Goal: Task Accomplishment & Management: Manage account settings

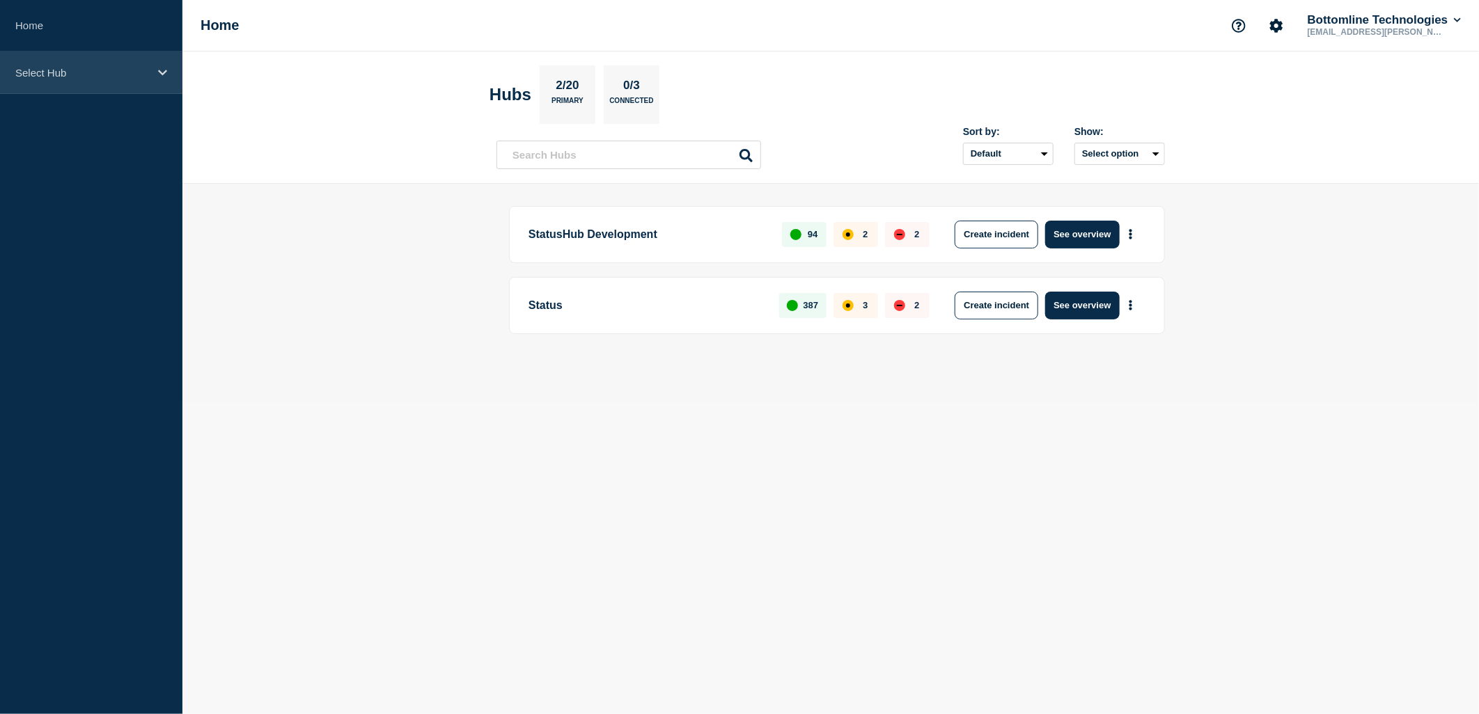
click at [121, 63] on div "Select Hub" at bounding box center [91, 73] width 182 height 42
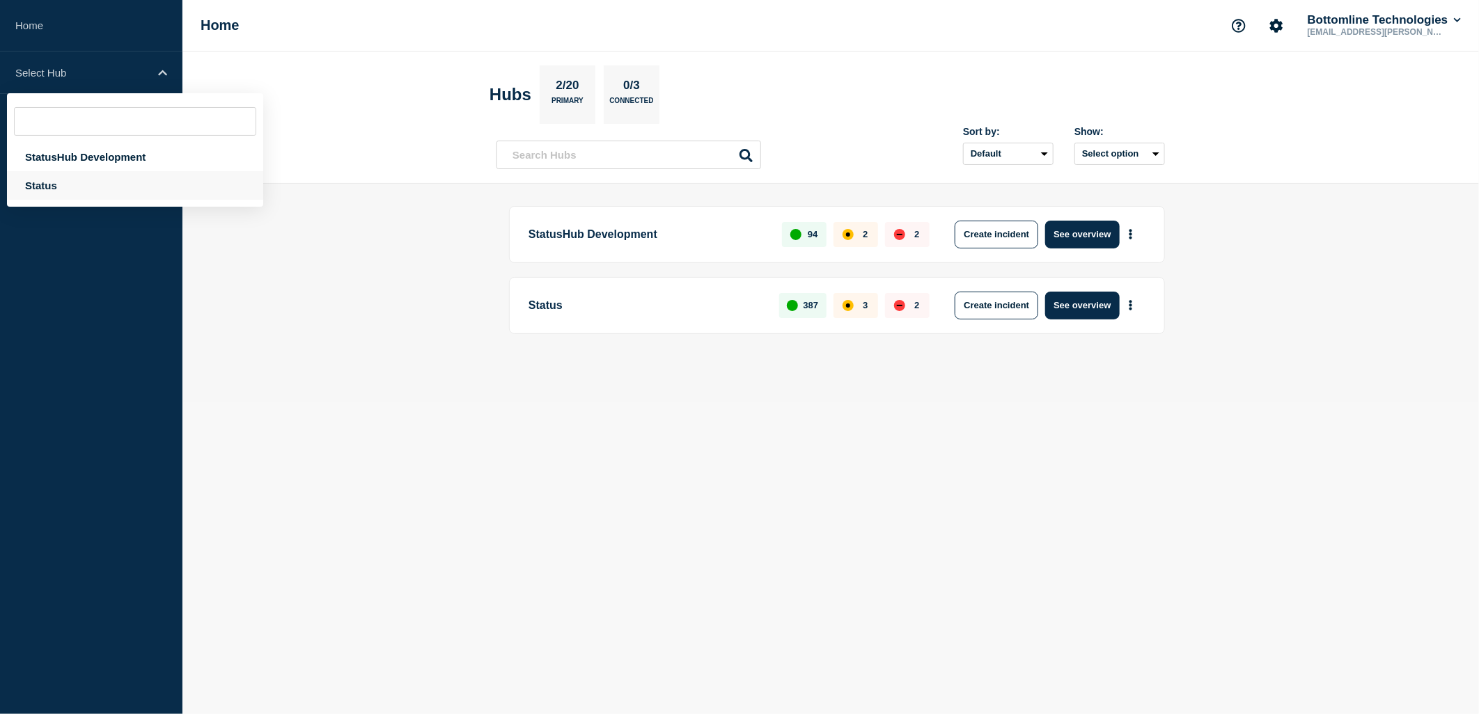
click at [73, 178] on div "Status" at bounding box center [135, 185] width 256 height 29
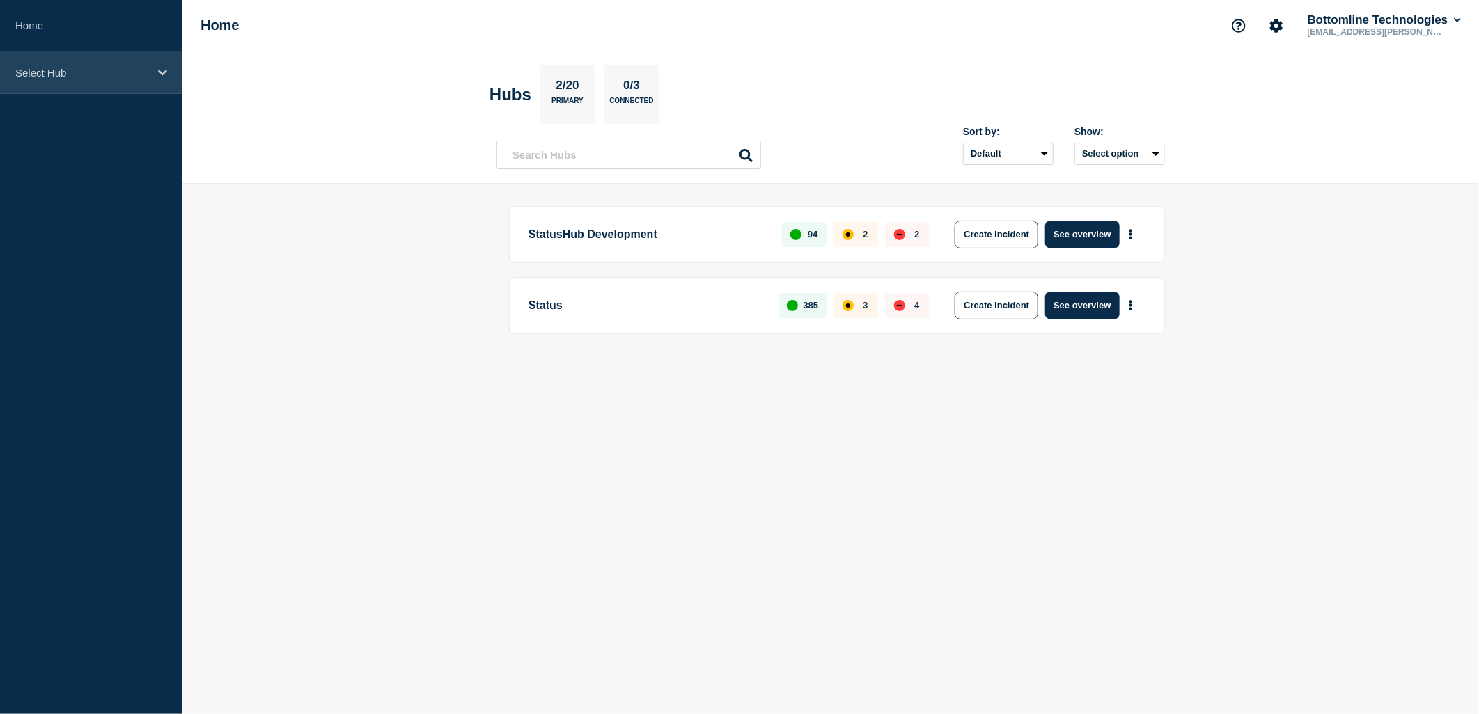
click at [89, 82] on div "Select Hub" at bounding box center [91, 73] width 182 height 42
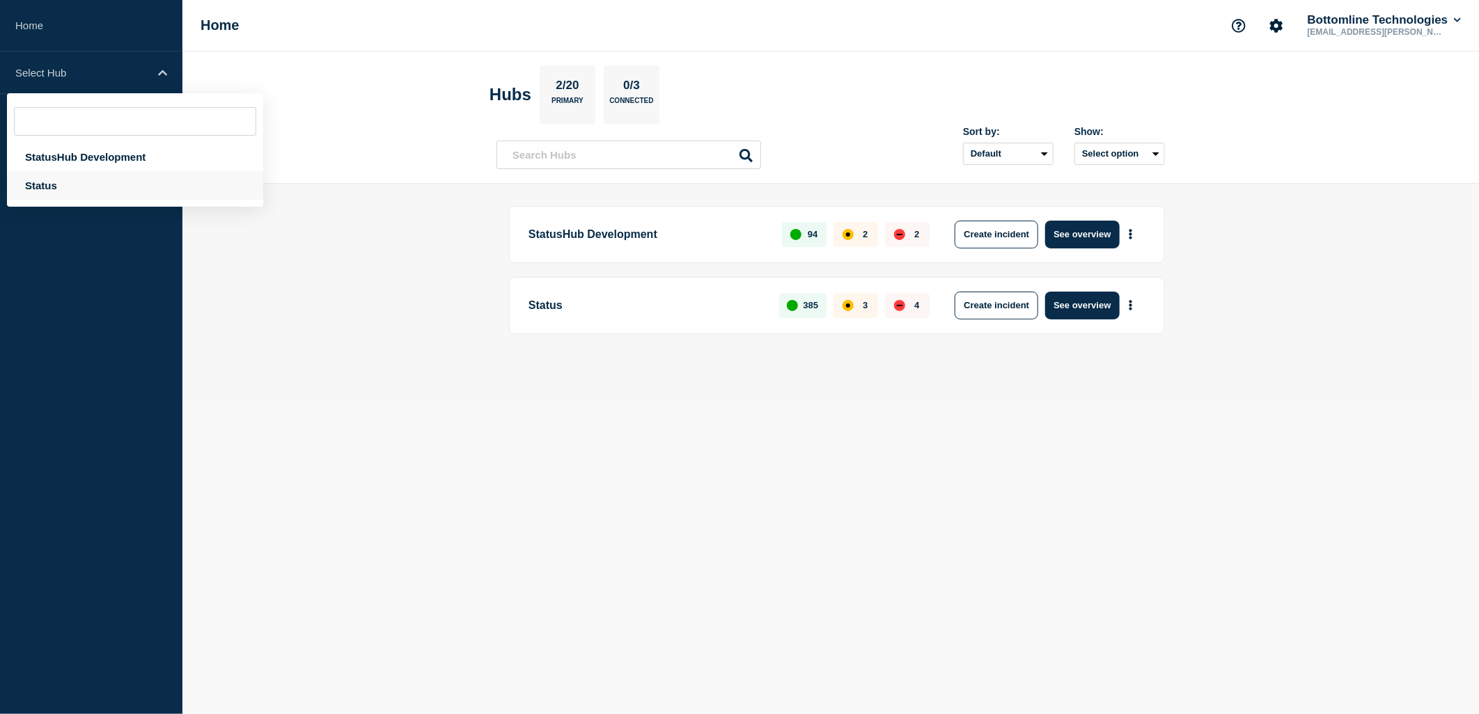
click at [64, 184] on div "Status" at bounding box center [135, 185] width 256 height 29
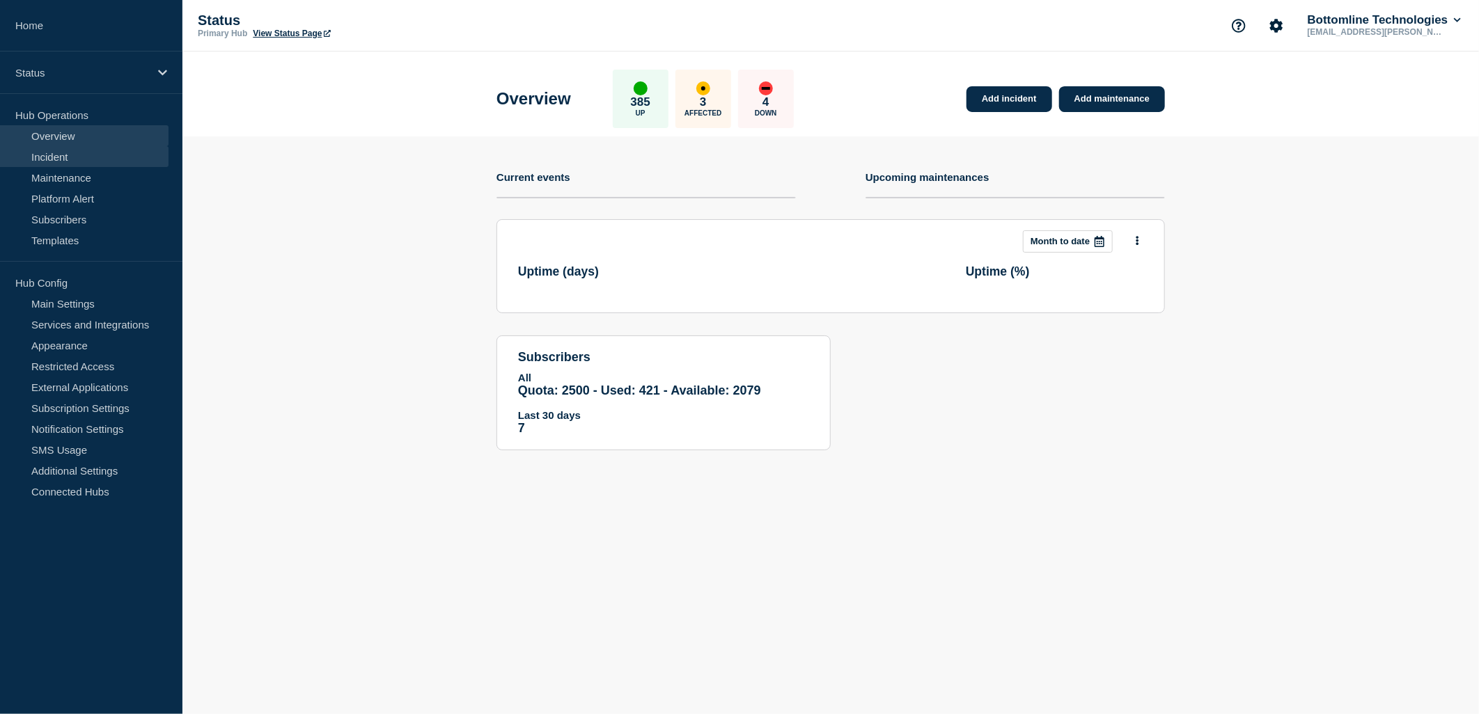
click at [68, 160] on link "Incident" at bounding box center [84, 156] width 169 height 21
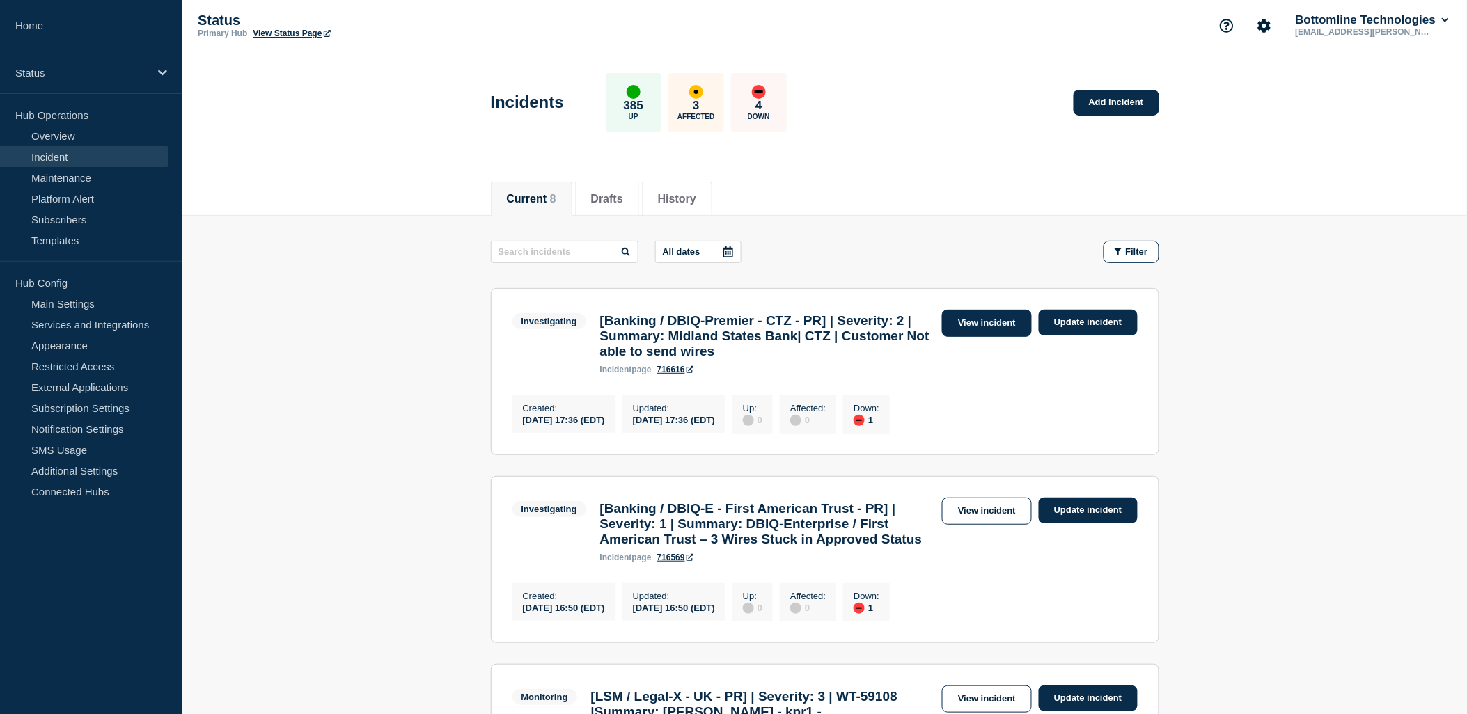
click at [971, 329] on link "View incident" at bounding box center [987, 323] width 90 height 27
click at [982, 520] on link "View incident" at bounding box center [987, 511] width 90 height 27
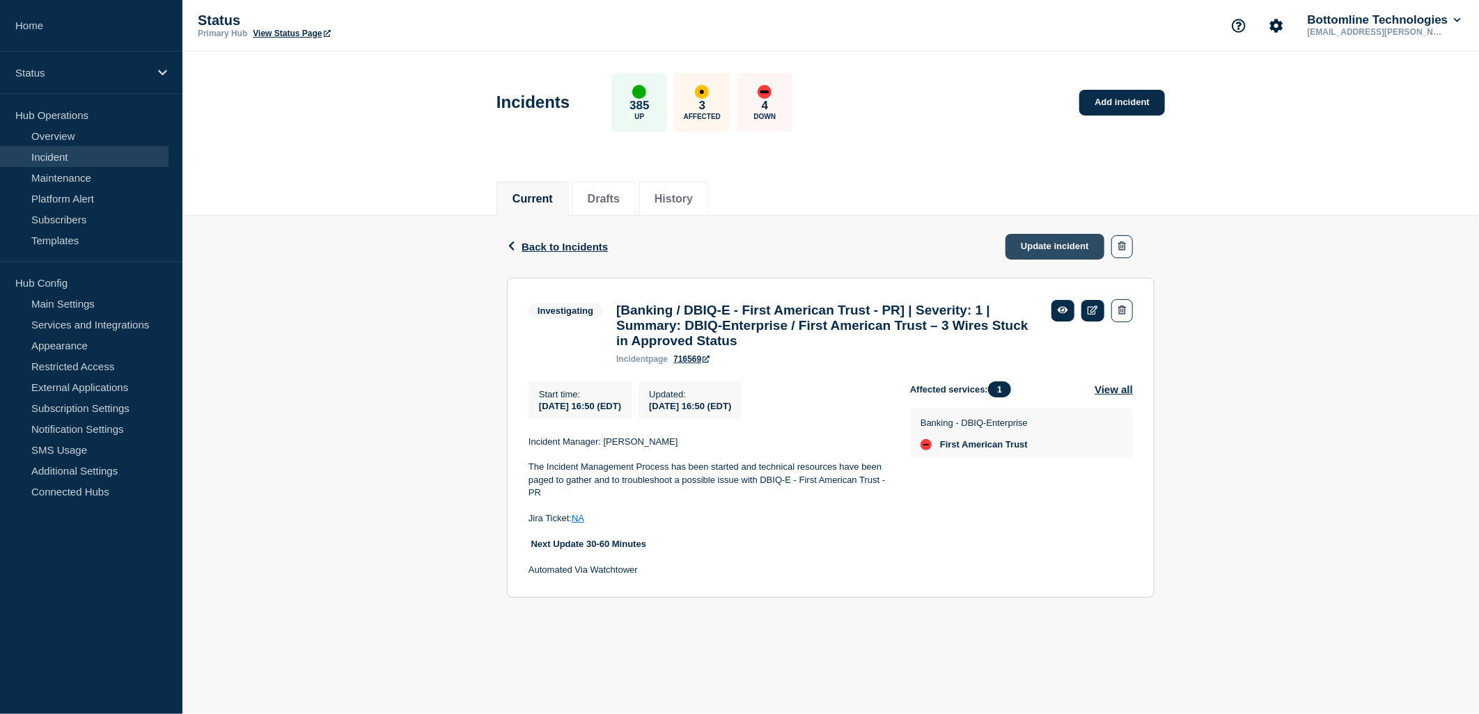
click at [1047, 247] on link "Update incident" at bounding box center [1055, 247] width 99 height 26
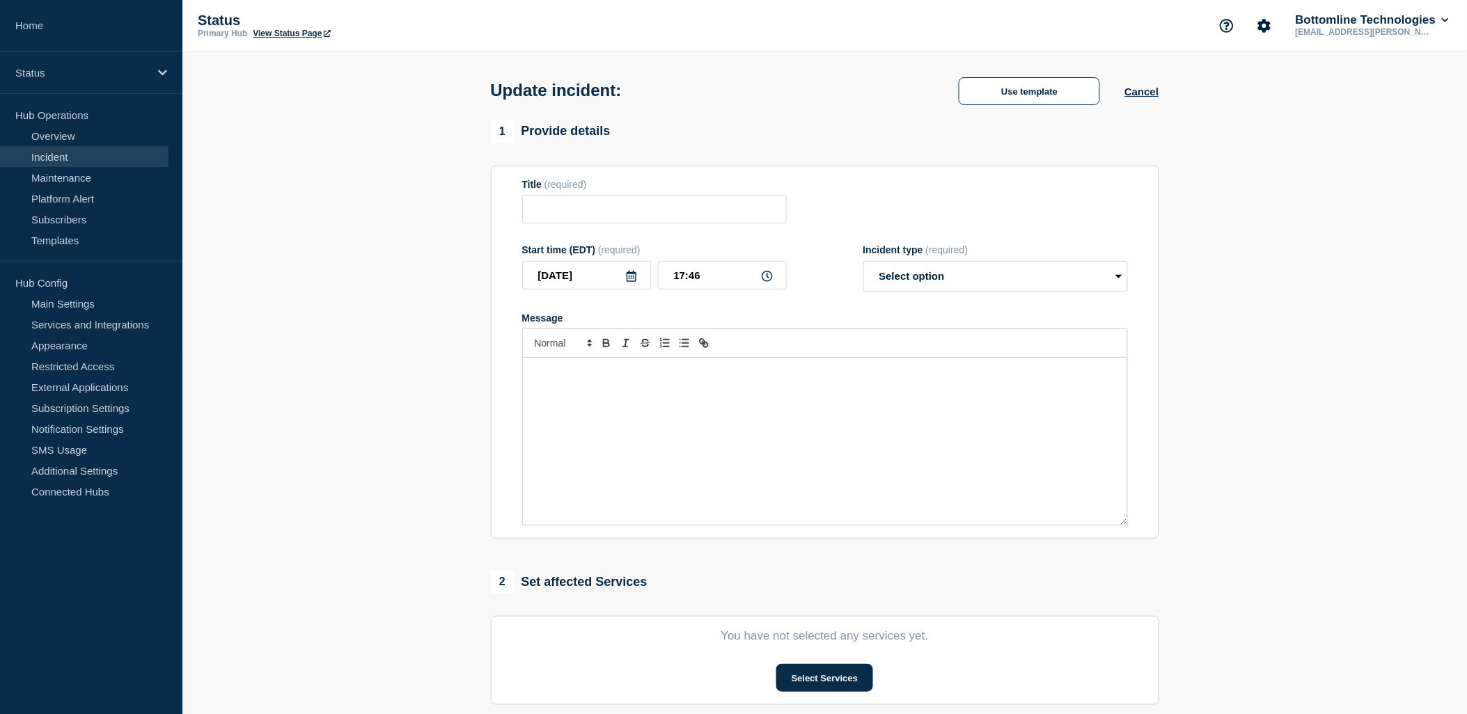
type input "[Banking / DBIQ-E - First American Trust - PR] | Severity: 1 | Summary: DBIQ-En…"
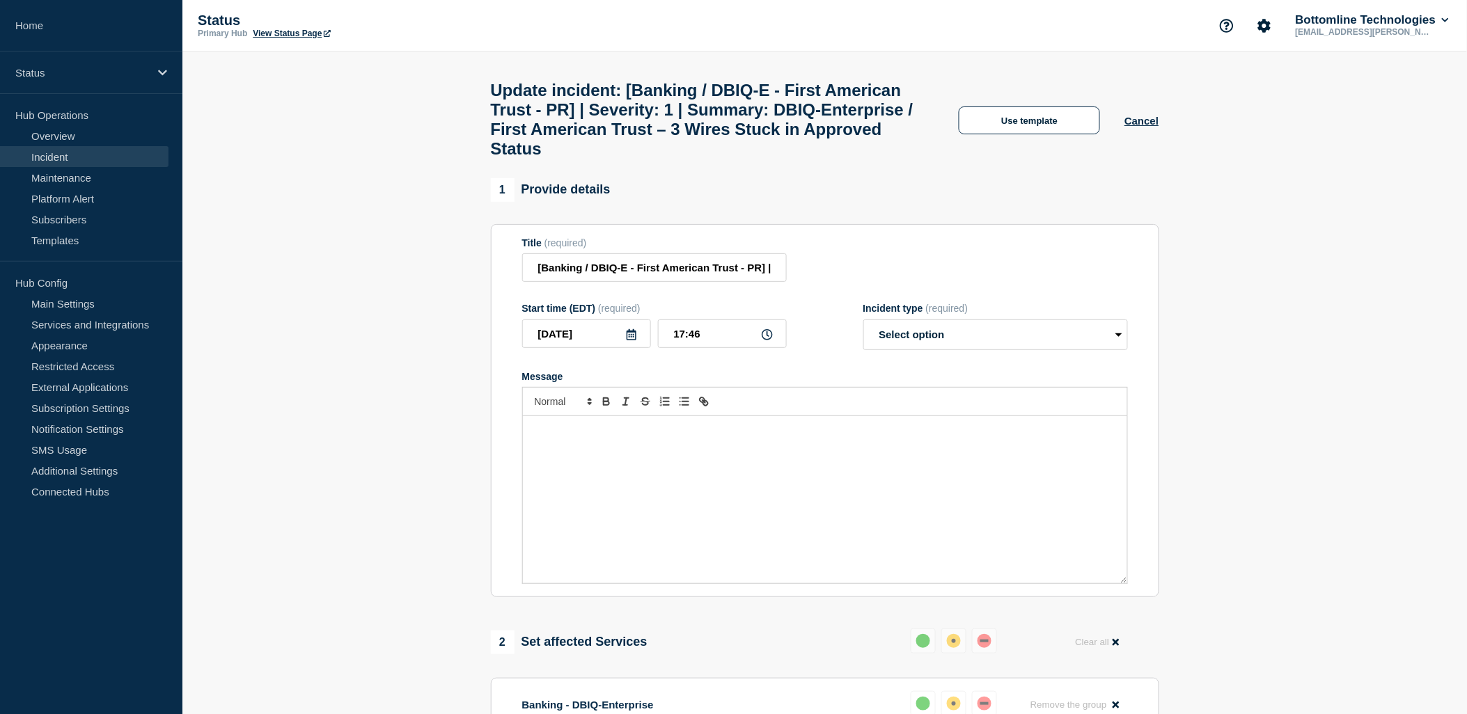
click at [776, 530] on div "Message" at bounding box center [825, 499] width 604 height 167
click at [940, 350] on select "Select option Investigating Identified Monitoring Resolved" at bounding box center [996, 335] width 265 height 31
click at [1045, 113] on div "Update incident: [Banking / DBIQ-E - First American Trust - PR] | Severity: 1 |…" at bounding box center [825, 115] width 700 height 127
click at [1052, 124] on button "Use template" at bounding box center [1029, 121] width 141 height 28
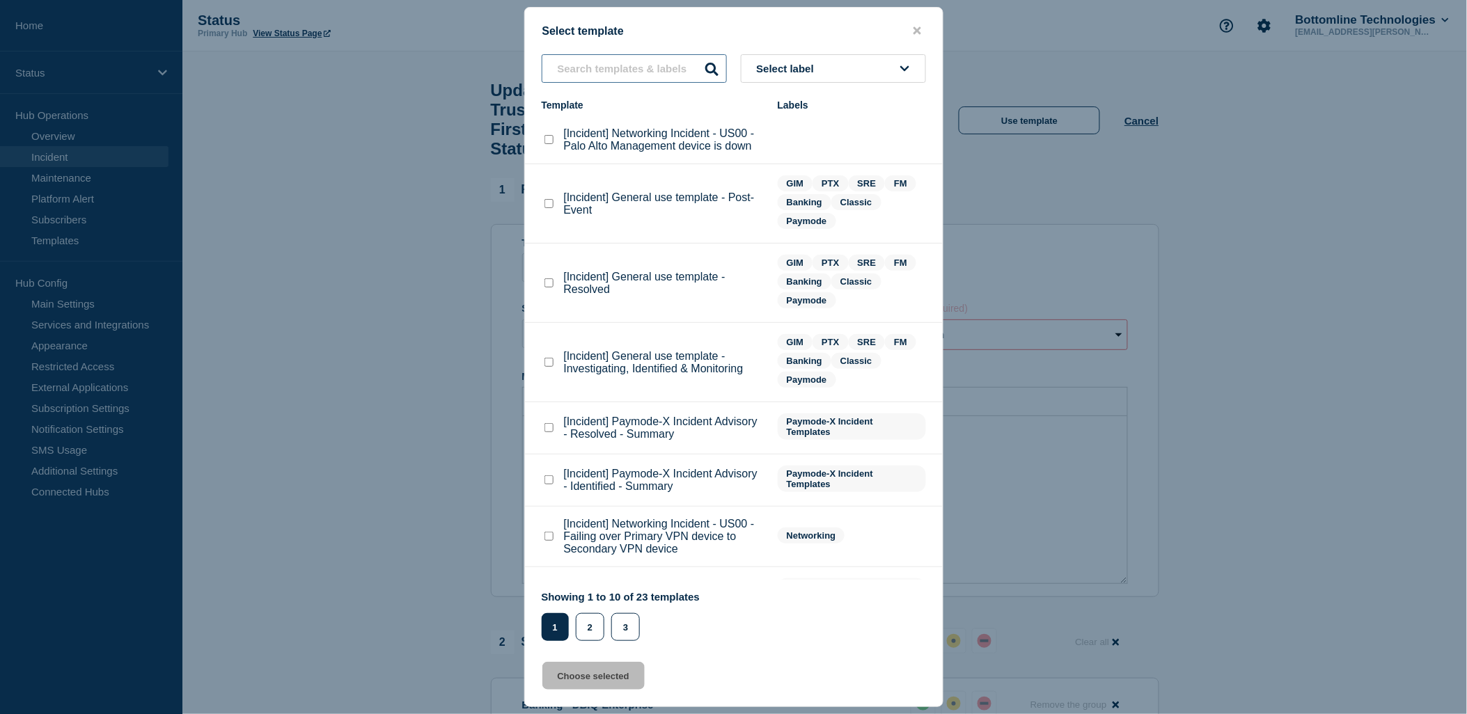
click at [632, 78] on input "text" at bounding box center [634, 68] width 185 height 29
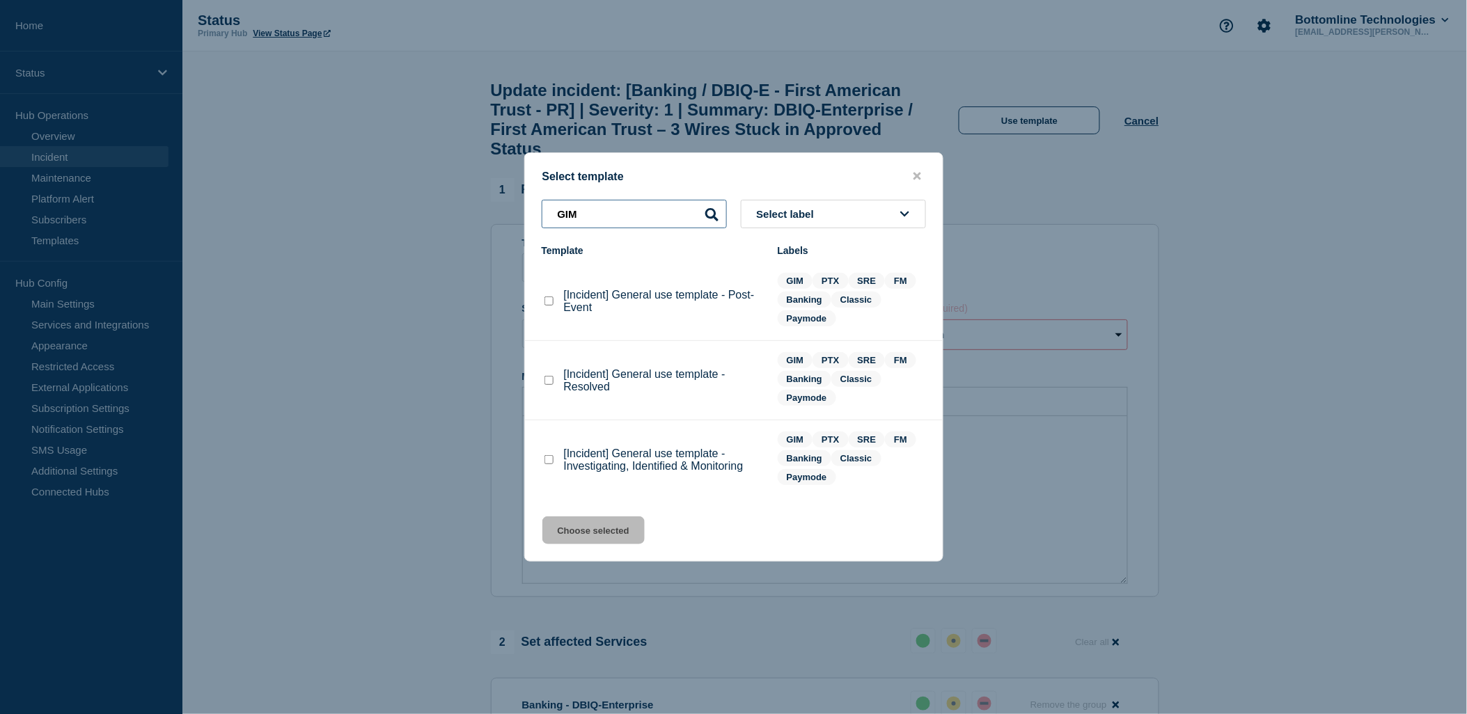
type input "GIM"
click at [552, 461] on checkbox"] "[Incident] General use template - Investigating, Identified & Monitoring checkb…" at bounding box center [549, 459] width 9 height 9
checkbox checkbox"] "true"
click at [609, 532] on button "Choose selected" at bounding box center [593, 531] width 102 height 28
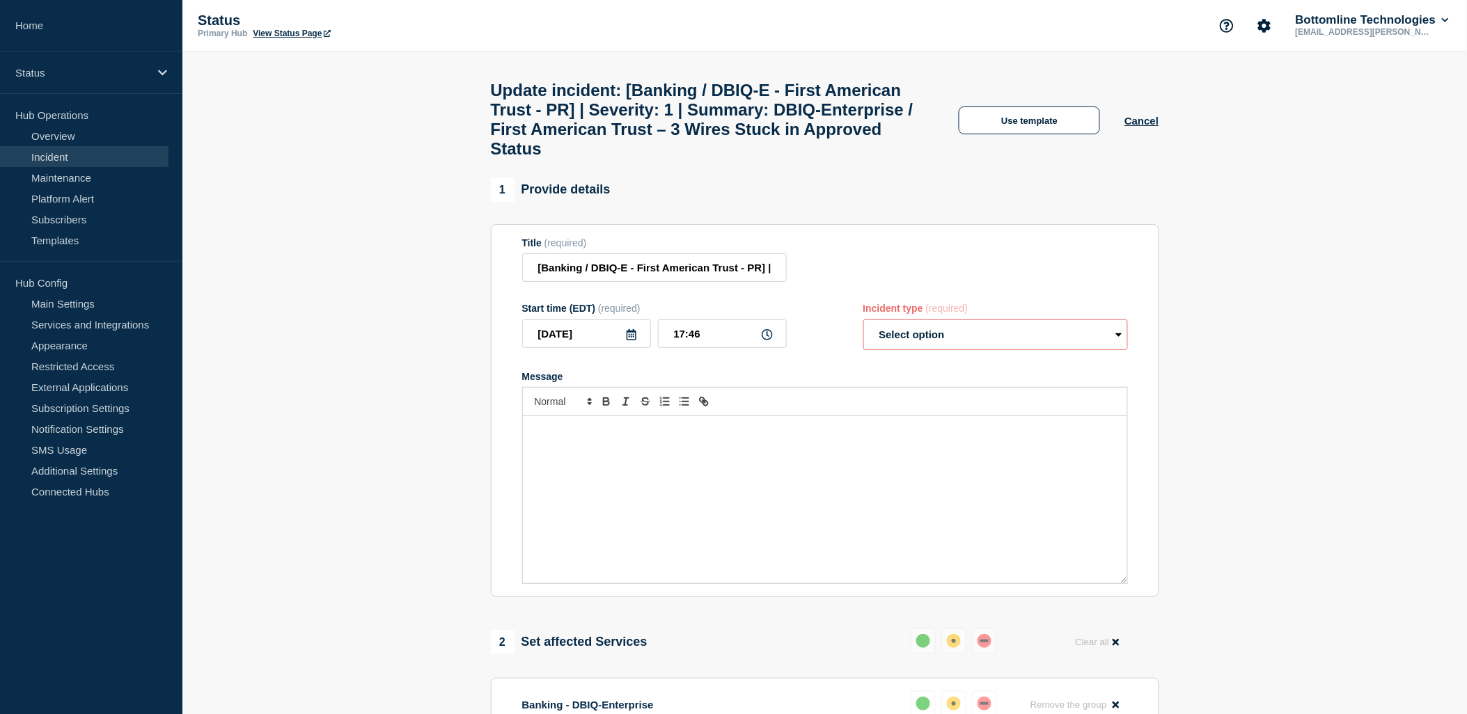
select select "investigating"
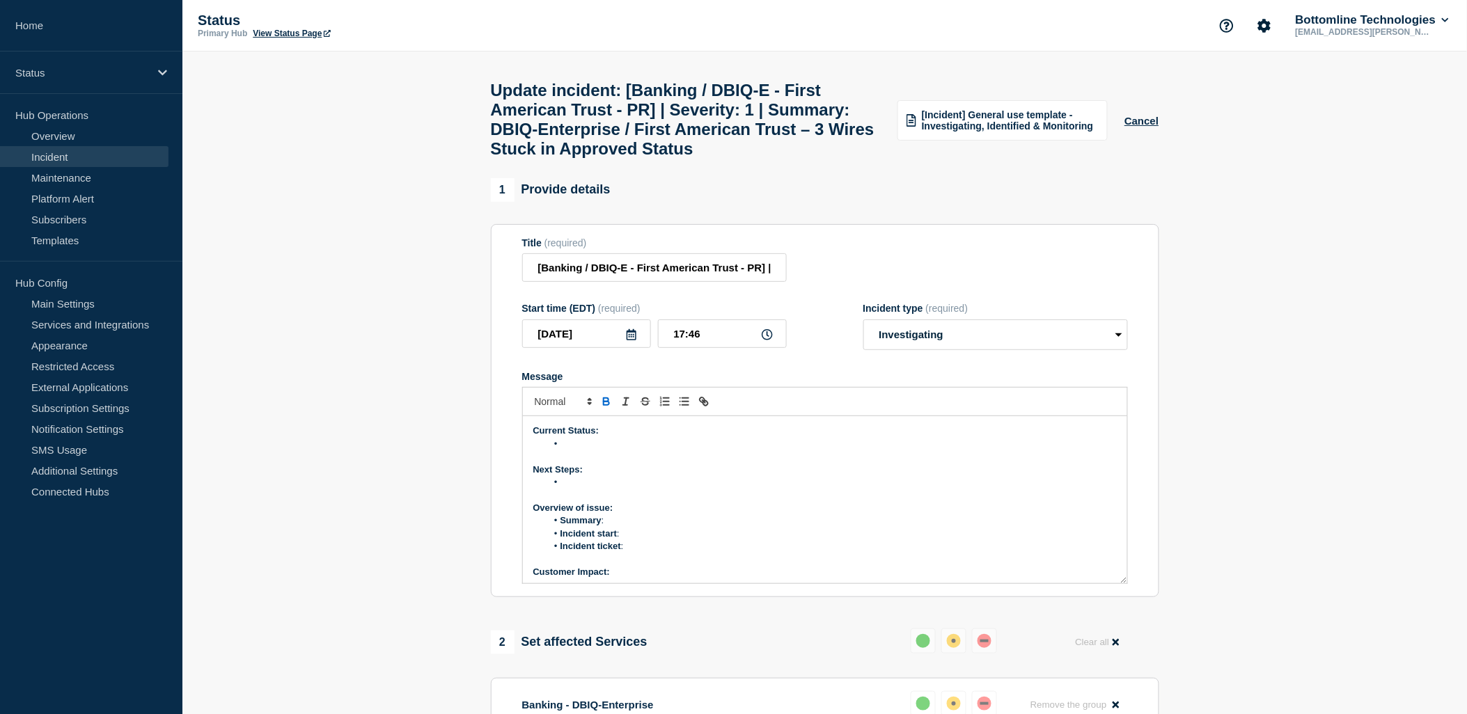
click at [678, 501] on p "Message" at bounding box center [825, 495] width 584 height 13
click at [595, 451] on li "Message" at bounding box center [832, 444] width 570 height 13
click at [779, 282] on input "[Banking / DBIQ-E - First American Trust - PR] | Severity: 1 | Summary: DBIQ-En…" at bounding box center [654, 267] width 265 height 29
click at [778, 282] on input "[Banking / DBIQ-E - First American Trust - PR] | Severity: 1 | Summary: DBIQ-En…" at bounding box center [654, 267] width 265 height 29
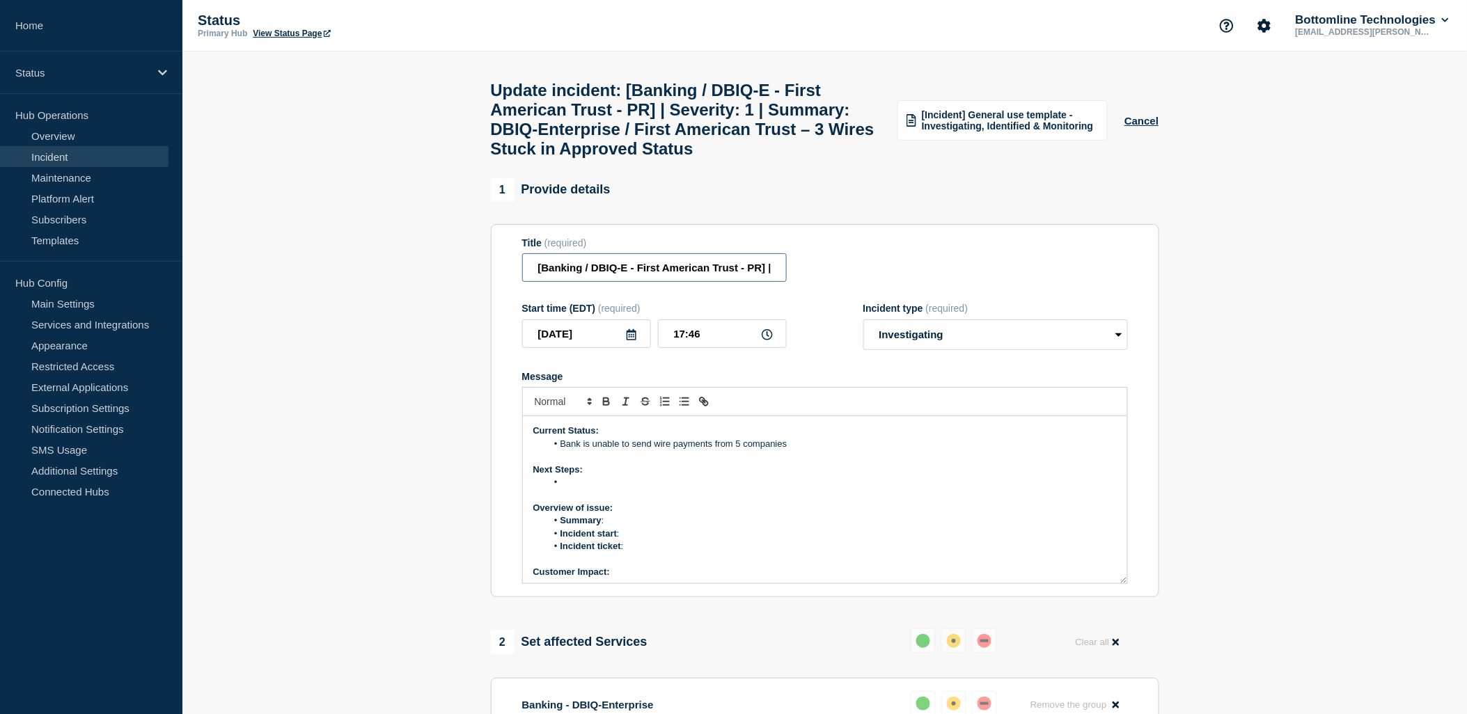
click at [719, 282] on input "[Banking / DBIQ-E - First American Trust - PR] | Severity: 1 | Summary: DBIQ-En…" at bounding box center [654, 267] width 265 height 29
click at [770, 282] on input "[Banking / DBIQ-E - First American Trust - PR] | Severity: 1 | Summary: DBIQ-En…" at bounding box center [654, 267] width 265 height 29
click at [712, 282] on input "[Banking / DBIQ-E - First American Trust - PR] | Severity: 1 | Summary: DBIQ-En…" at bounding box center [654, 267] width 265 height 29
type input "[Banking / DBIQ-E - First American Trust - PR] | Severity: 1 | Summary: DBIQ-En…"
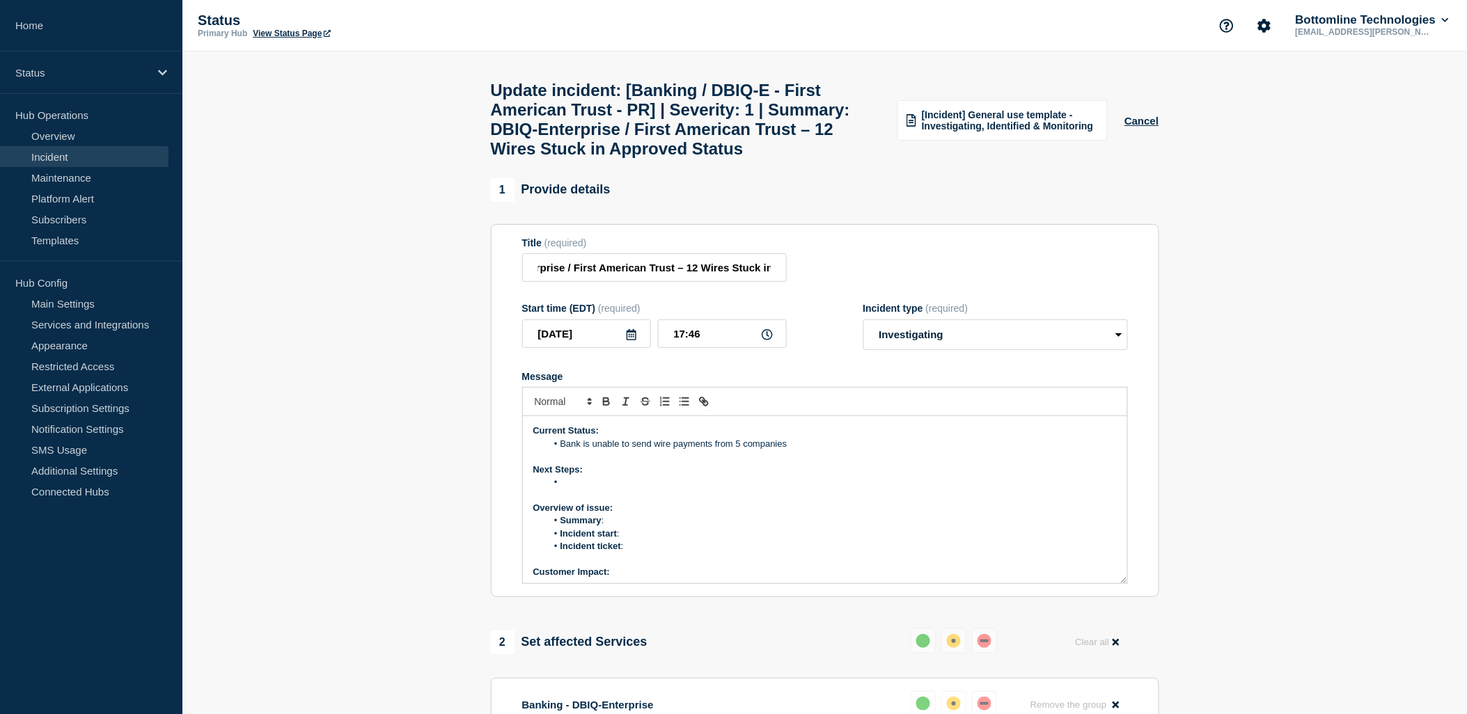
click at [678, 476] on p "Next Steps:" at bounding box center [825, 470] width 584 height 13
click at [765, 501] on p "Message" at bounding box center [825, 495] width 584 height 13
click at [680, 451] on li "Bank is unable to send wire payments from 5 companies" at bounding box center [832, 444] width 570 height 13
drag, startPoint x: 790, startPoint y: 484, endPoint x: 565, endPoint y: 483, distance: 224.9
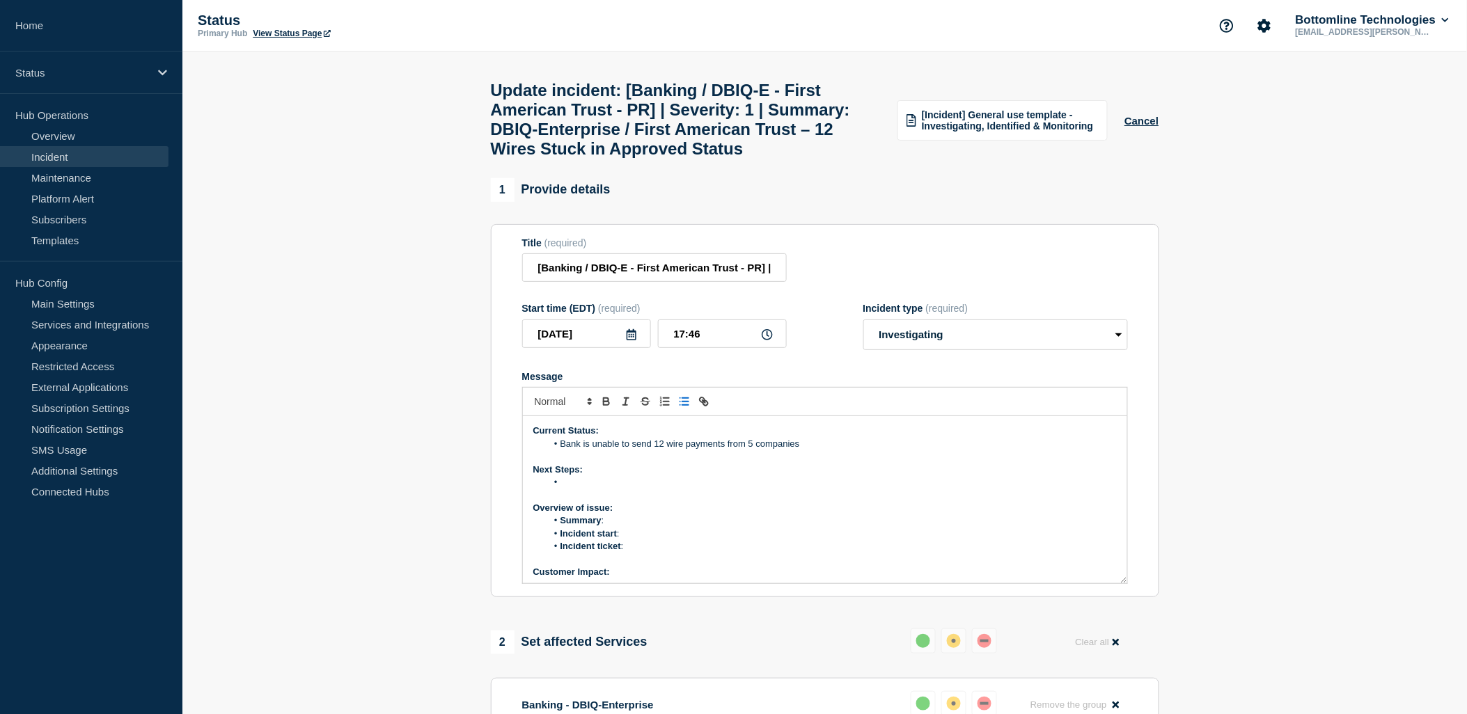
click at [565, 451] on li "Bank is unable to send 12 wire payments from 5 companies" at bounding box center [832, 444] width 570 height 13
copy li "Bank is unable to send 12 wire payments from 5 companies"
click at [616, 527] on li "Summary :" at bounding box center [832, 521] width 570 height 13
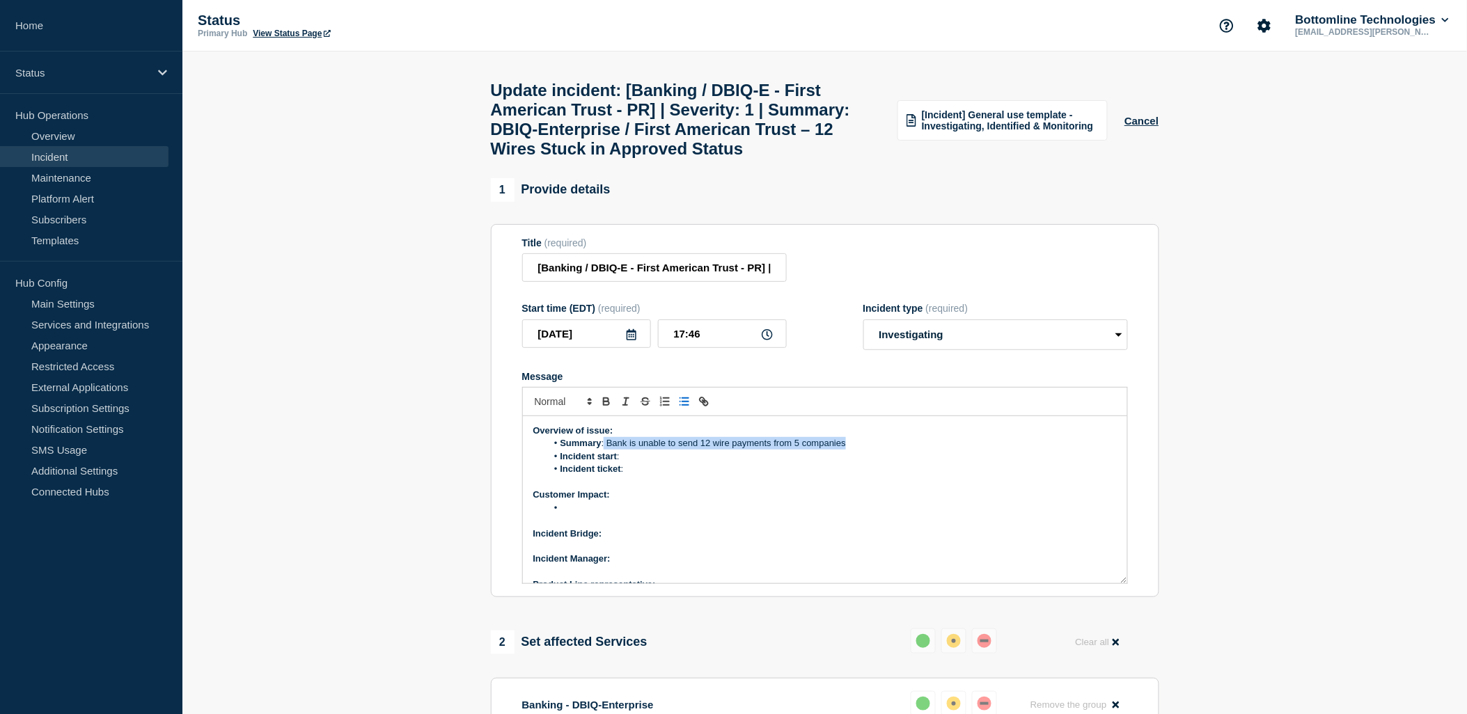
drag, startPoint x: 869, startPoint y: 490, endPoint x: 603, endPoint y: 480, distance: 266.2
click at [603, 450] on li "Summary : Bank is unable to send 12 wire payments from 5 companies" at bounding box center [832, 443] width 570 height 13
click at [582, 515] on li "Message" at bounding box center [832, 508] width 570 height 13
drag, startPoint x: 851, startPoint y: 481, endPoint x: 608, endPoint y: 478, distance: 243.1
click at [608, 450] on li "Summary : Bank is unable to send 12 wire payments from 5 companies" at bounding box center [832, 443] width 570 height 13
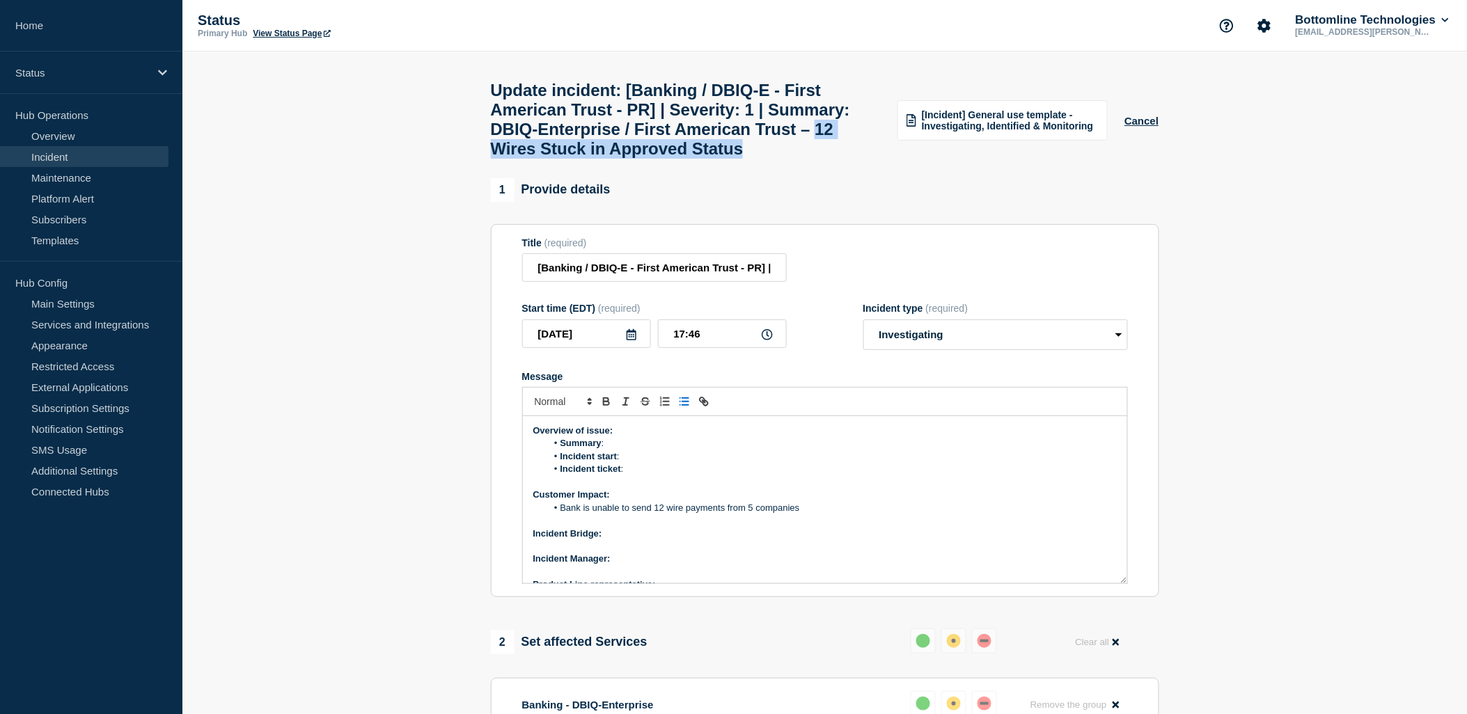
drag, startPoint x: 659, startPoint y: 163, endPoint x: 785, endPoint y: 180, distance: 127.1
click at [785, 159] on h1 "Update incident: [Banking / DBIQ-E - First American Trust - PR] | Severity: 1 |…" at bounding box center [686, 120] width 391 height 78
copy h1 "12 Wires Stuck in Approved Status"
click at [643, 450] on li "Summary :" at bounding box center [832, 443] width 570 height 13
click at [618, 450] on li "Summary :" at bounding box center [832, 443] width 570 height 13
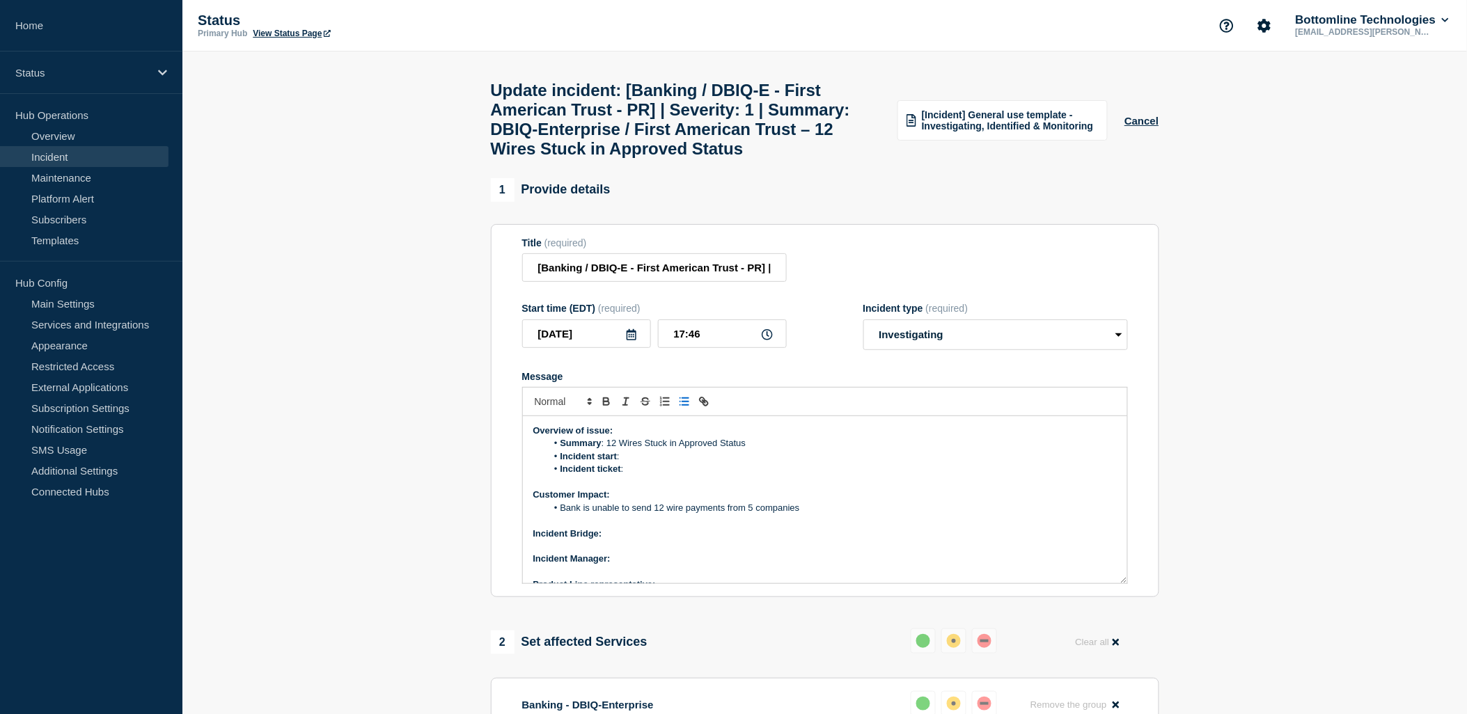
click at [629, 463] on li "Incident start :" at bounding box center [832, 457] width 570 height 13
click at [632, 463] on li "Incident start :" at bounding box center [832, 457] width 570 height 13
click at [637, 476] on li "Incident ticket :" at bounding box center [832, 469] width 570 height 13
click at [637, 463] on li "Incident start :" at bounding box center [832, 457] width 570 height 13
click at [635, 476] on li "Incident ticket :" at bounding box center [832, 469] width 570 height 13
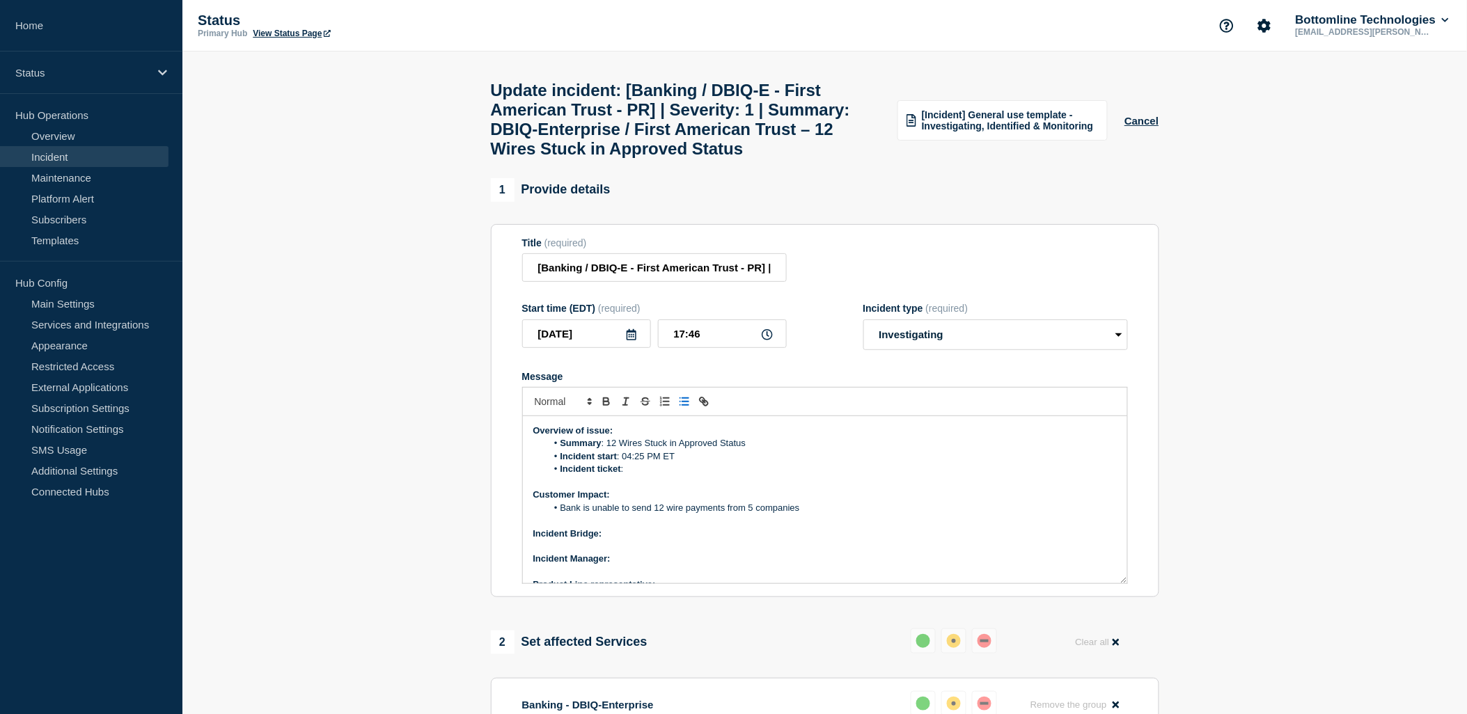
click at [641, 476] on li "Incident ticket :" at bounding box center [832, 469] width 570 height 13
drag, startPoint x: 996, startPoint y: 511, endPoint x: 1019, endPoint y: 513, distance: 23.7
click at [996, 476] on li "Incident ticket : [WT-59190] DBIQ-Enterprise / First American Trust – Wires Stu…" at bounding box center [832, 469] width 570 height 13
click at [866, 553] on p "Message" at bounding box center [825, 546] width 584 height 13
click at [648, 553] on p "Message" at bounding box center [825, 546] width 584 height 13
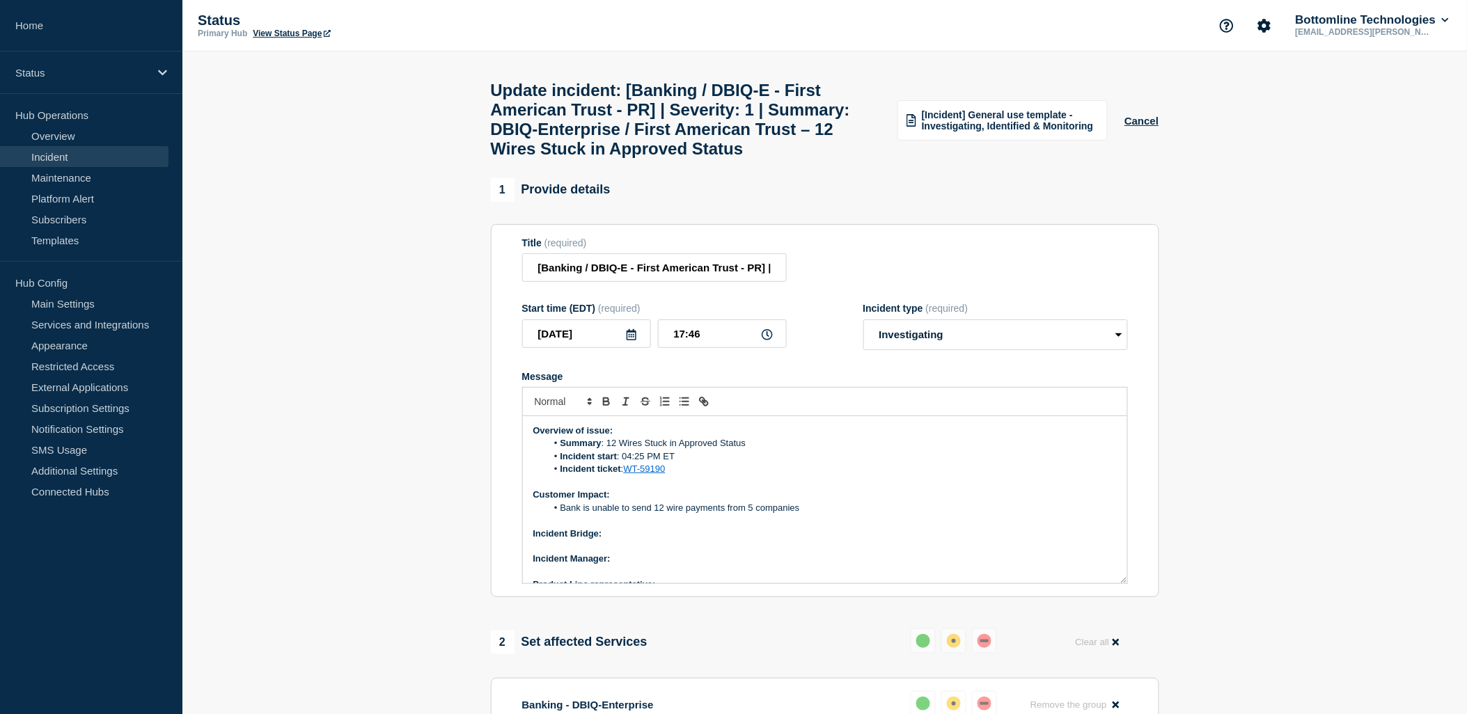
click at [644, 540] on p "Incident Bridge:" at bounding box center [825, 534] width 584 height 13
drag, startPoint x: 602, startPoint y: 573, endPoint x: 672, endPoint y: 576, distance: 69.7
click at [672, 540] on p "Incident Bridge: Upon request" at bounding box center [825, 534] width 584 height 13
click at [604, 408] on icon "Toggle bold text" at bounding box center [606, 402] width 13 height 13
click at [643, 565] on p "Incident Manager:" at bounding box center [825, 559] width 584 height 13
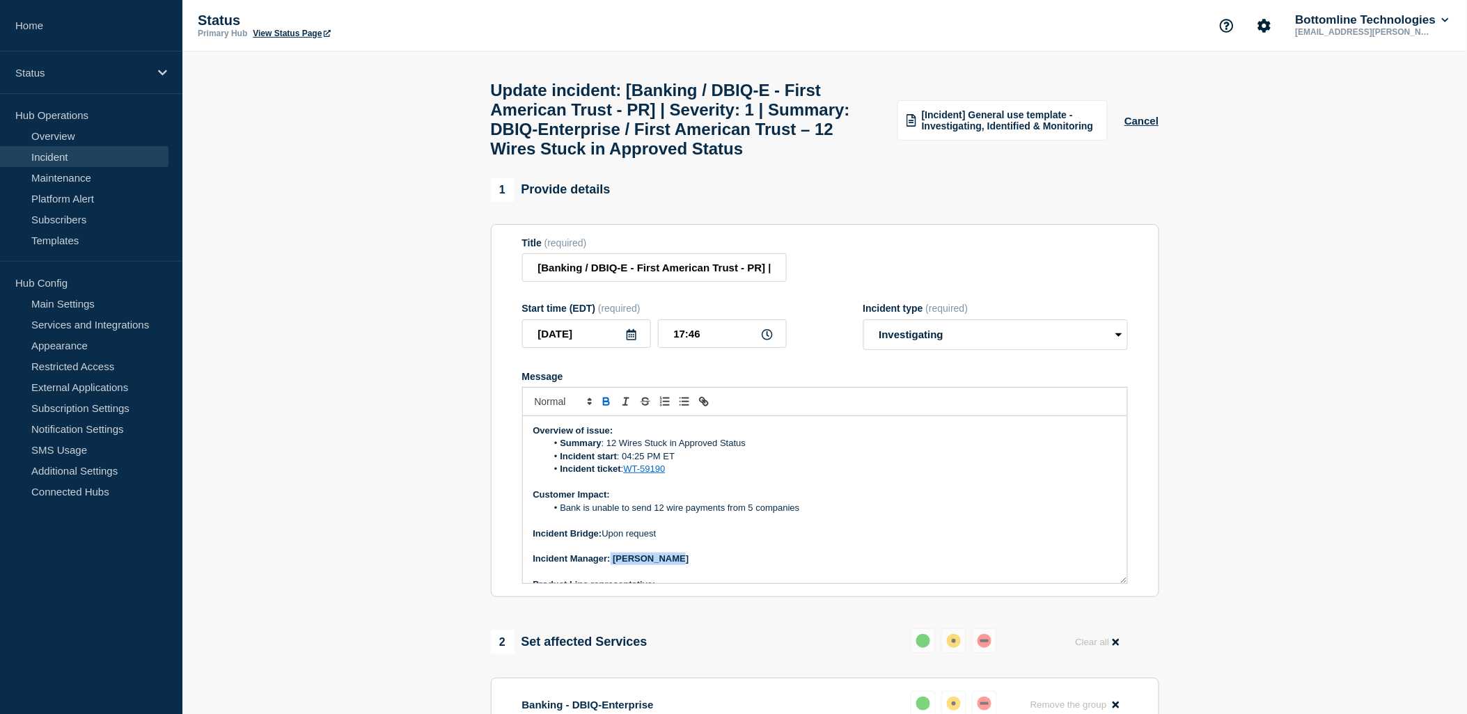
drag, startPoint x: 610, startPoint y: 601, endPoint x: 681, endPoint y: 604, distance: 71.1
click at [681, 565] on p "Incident Manager: Polo Maramba" at bounding box center [825, 559] width 584 height 13
click at [604, 405] on icon "Toggle bold text" at bounding box center [607, 403] width 6 height 3
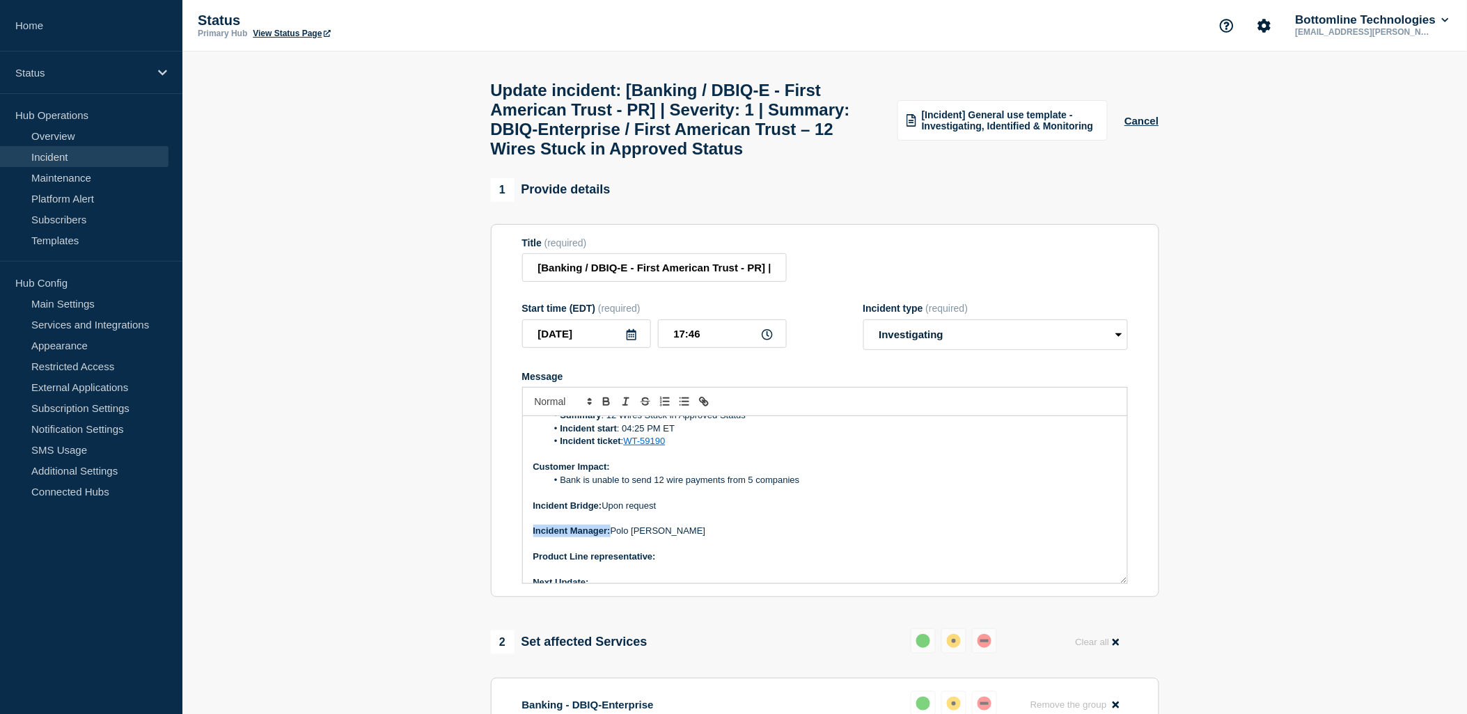
scroll to position [119, 0]
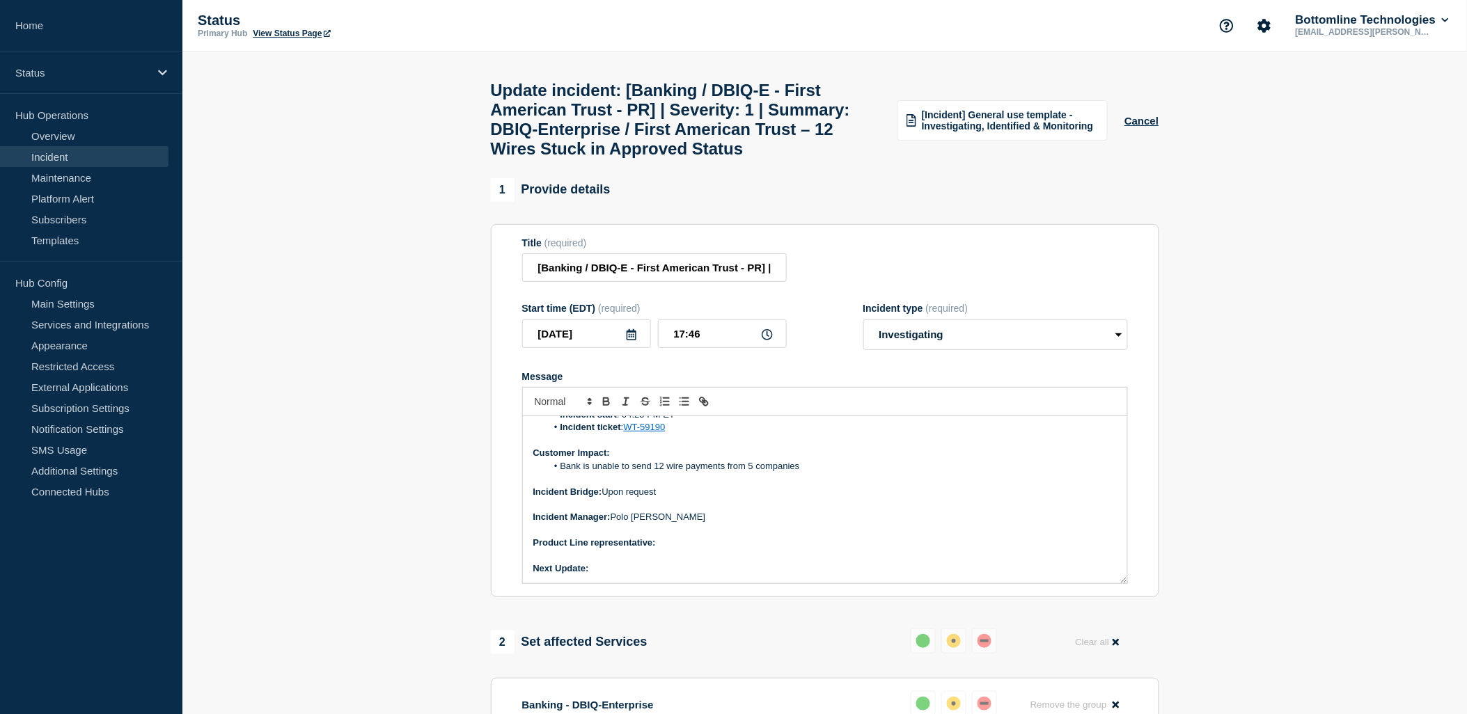
click at [681, 549] on p "Product Line representative:" at bounding box center [825, 543] width 584 height 13
drag, startPoint x: 659, startPoint y: 585, endPoint x: 726, endPoint y: 588, distance: 66.2
click at [726, 549] on p "Product Line representative: Julian Klimas" at bounding box center [825, 543] width 584 height 13
click at [607, 408] on icon "Toggle bold text" at bounding box center [606, 402] width 13 height 13
click at [602, 575] on p "Next Update:" at bounding box center [825, 569] width 584 height 13
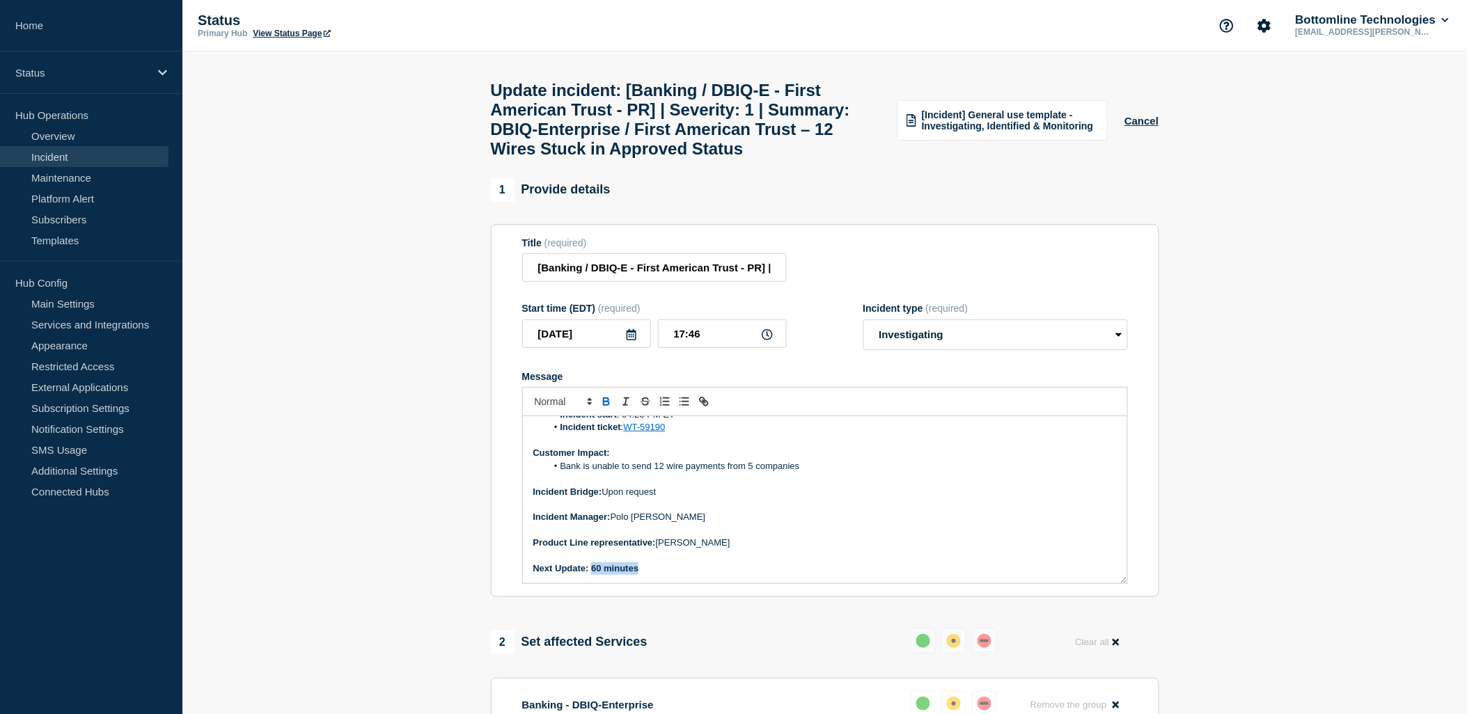
drag, startPoint x: 636, startPoint y: 609, endPoint x: 593, endPoint y: 609, distance: 43.2
click at [593, 575] on p "Next Update: 60 minutes" at bounding box center [825, 569] width 584 height 13
click at [607, 408] on icon "Toggle bold text" at bounding box center [606, 402] width 13 height 13
click at [851, 537] on p "Message" at bounding box center [825, 530] width 584 height 13
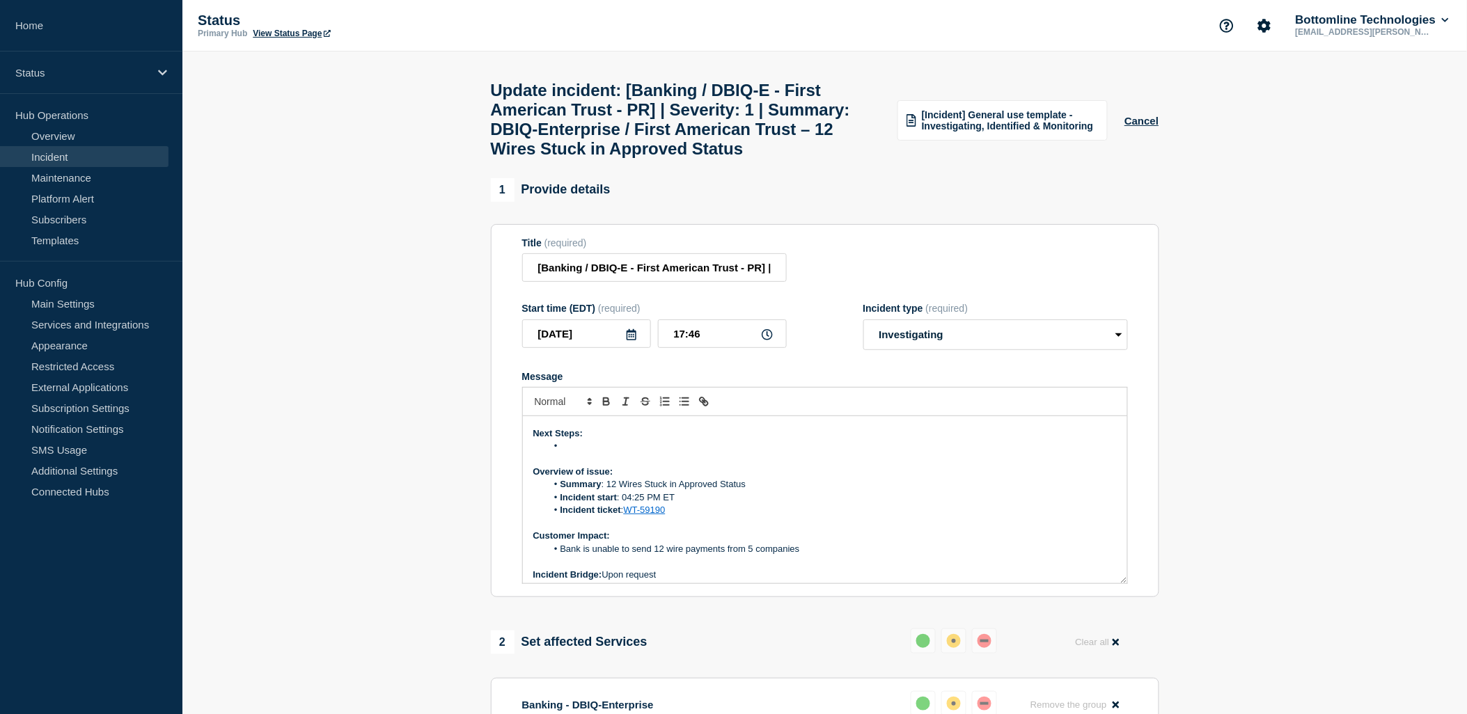
scroll to position [0, 0]
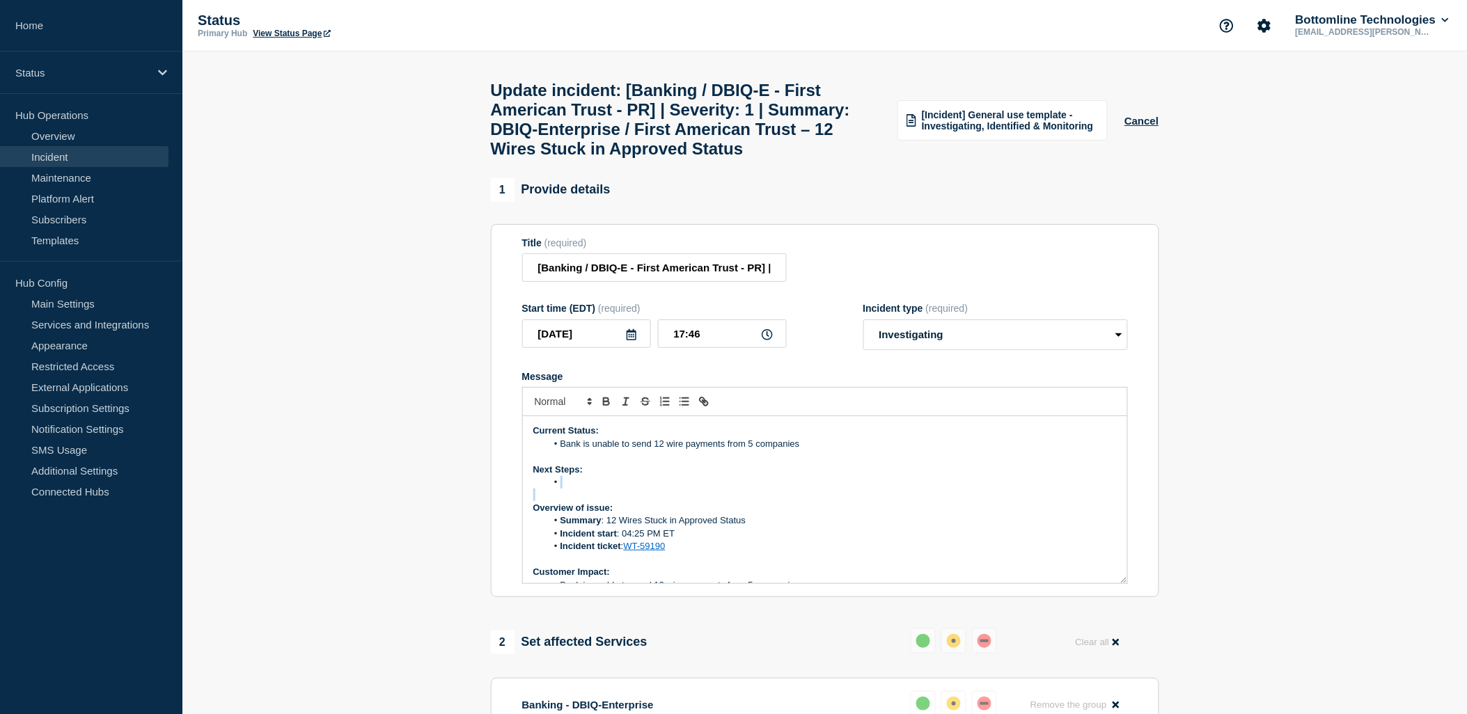
drag, startPoint x: 586, startPoint y: 531, endPoint x: 591, endPoint y: 524, distance: 7.9
click at [586, 526] on div "Current Status: Bank is unable to send 12 wire payments from 5 companies Next S…" at bounding box center [825, 499] width 604 height 167
click at [825, 437] on p "Current Status:" at bounding box center [825, 431] width 584 height 13
click at [825, 451] on li "Bank is unable to send 12 wire payments from 5 companies" at bounding box center [832, 444] width 570 height 13
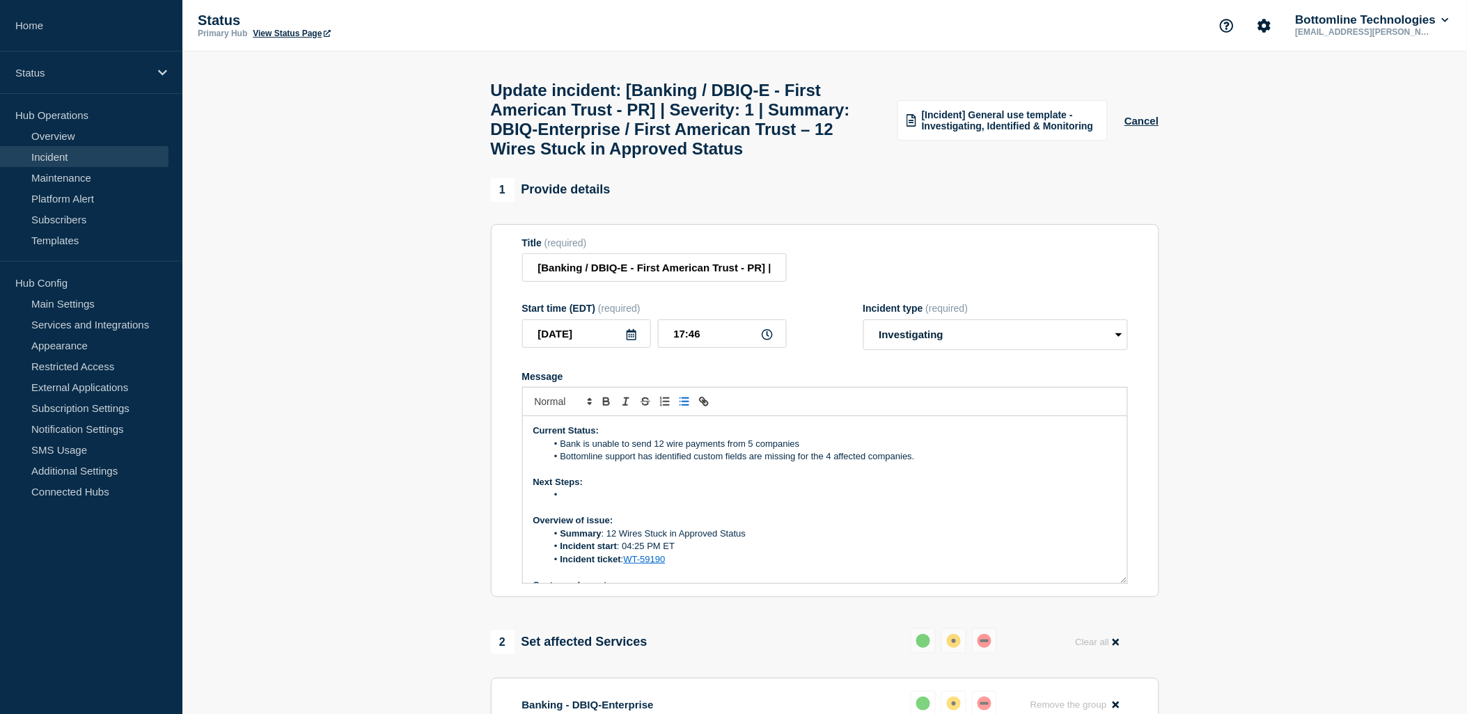
click at [594, 501] on li "Message" at bounding box center [832, 495] width 570 height 13
click at [564, 451] on li "Bank is unable to send 12 wire payments from 5 companies" at bounding box center [832, 444] width 570 height 13
click at [960, 579] on p "Message" at bounding box center [825, 572] width 584 height 13
drag, startPoint x: 812, startPoint y: 482, endPoint x: 634, endPoint y: 476, distance: 178.4
click at [634, 476] on div "Current Status: Bank is unable to send 12 wire payments from 5 companies Bottom…" at bounding box center [825, 499] width 604 height 167
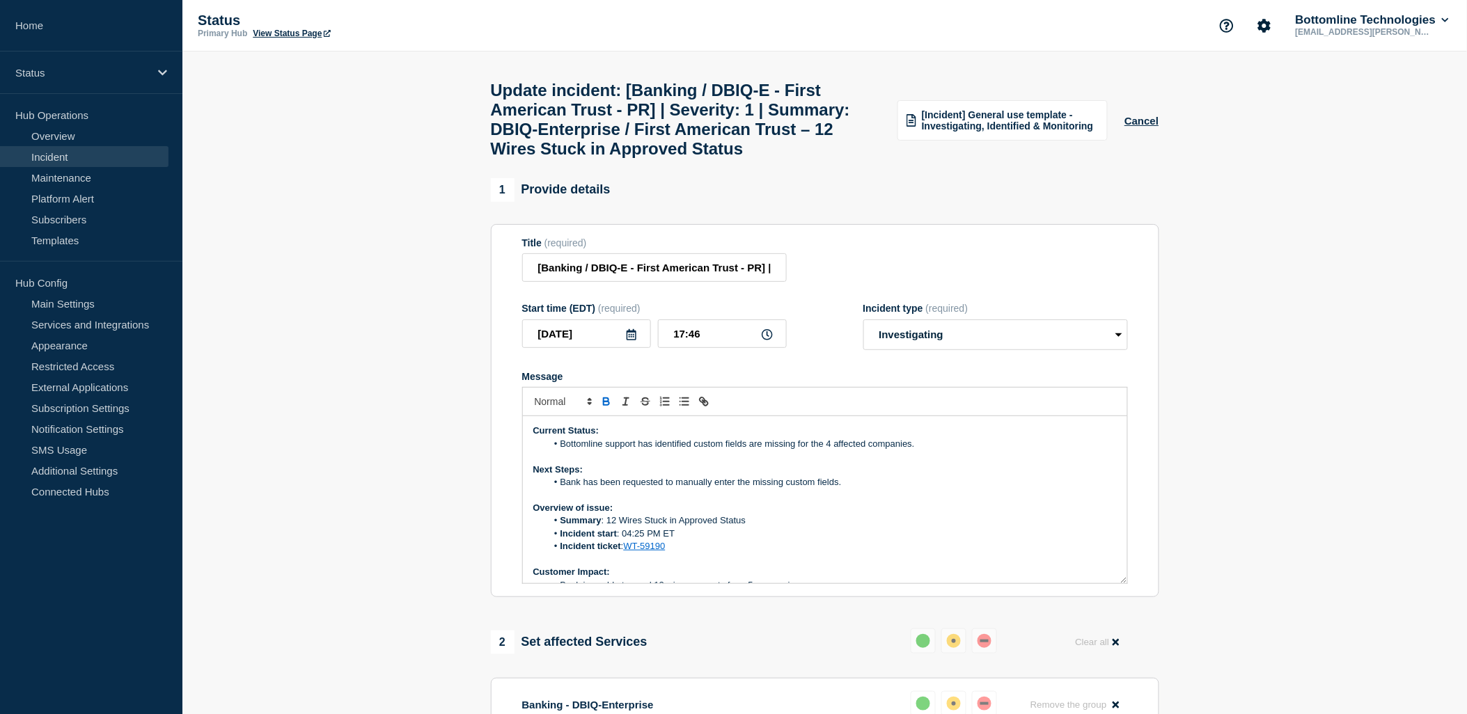
click at [836, 451] on li "Bottomline support has identified custom fields are missing for the 4 affected …" at bounding box center [832, 444] width 570 height 13
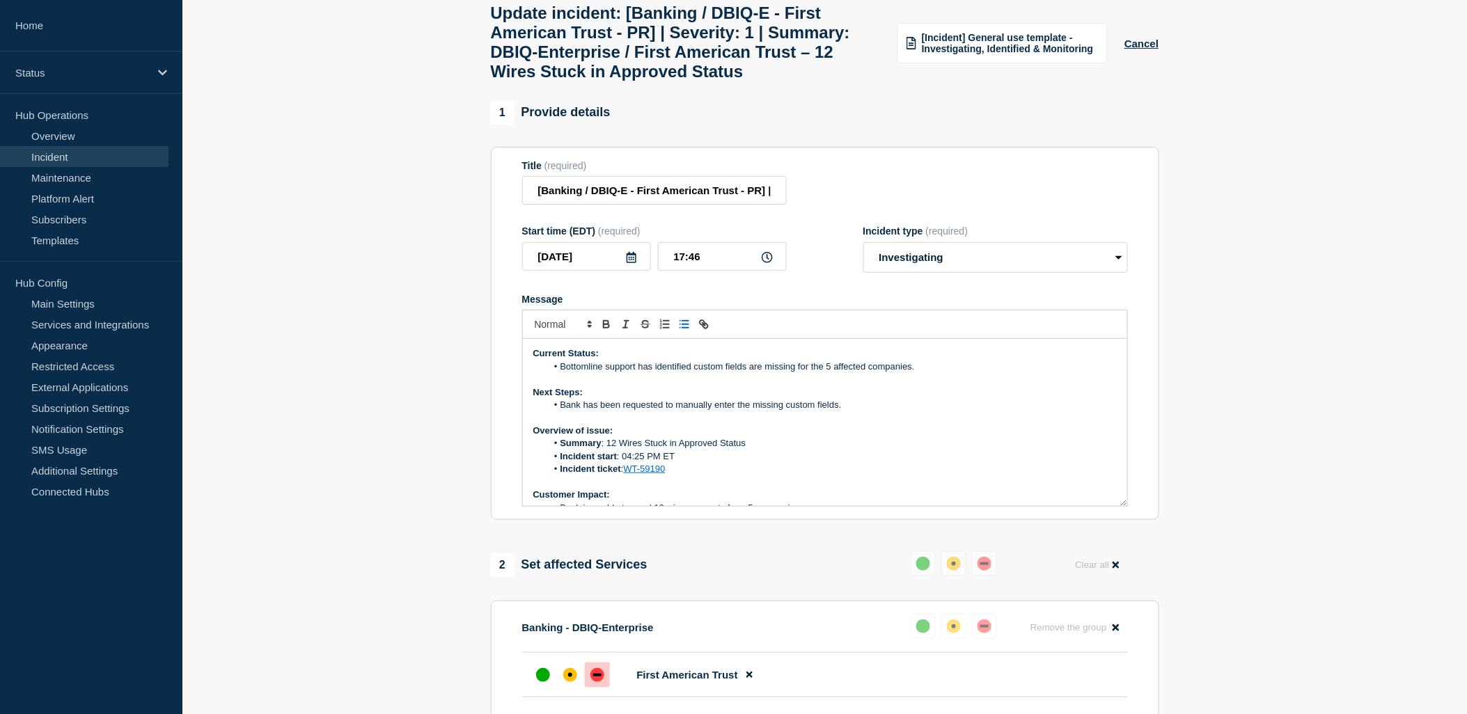
click at [895, 412] on li "Bank has been requested to manually enter the missing custom fields." at bounding box center [832, 405] width 570 height 13
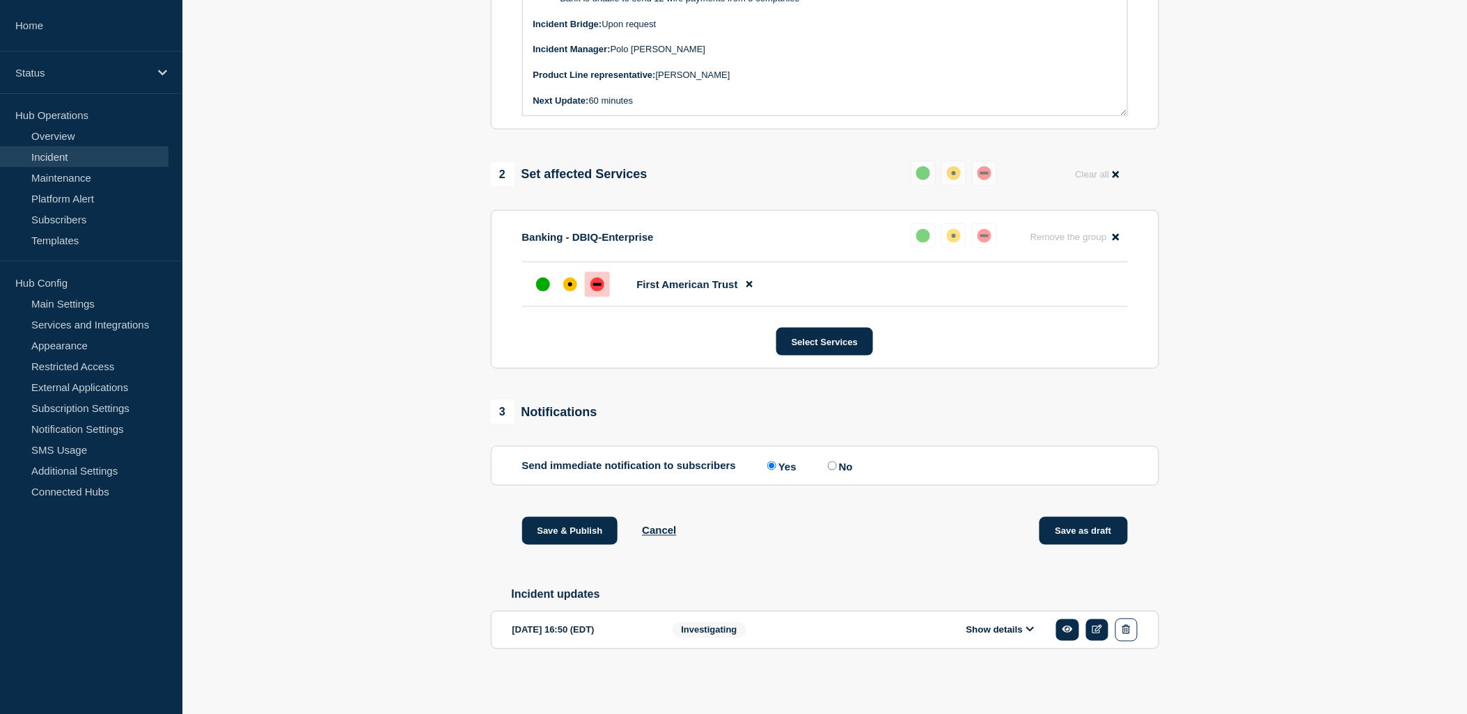
scroll to position [513, 0]
click at [563, 533] on button "Save & Publish" at bounding box center [570, 531] width 96 height 28
